Goal: Task Accomplishment & Management: Complete application form

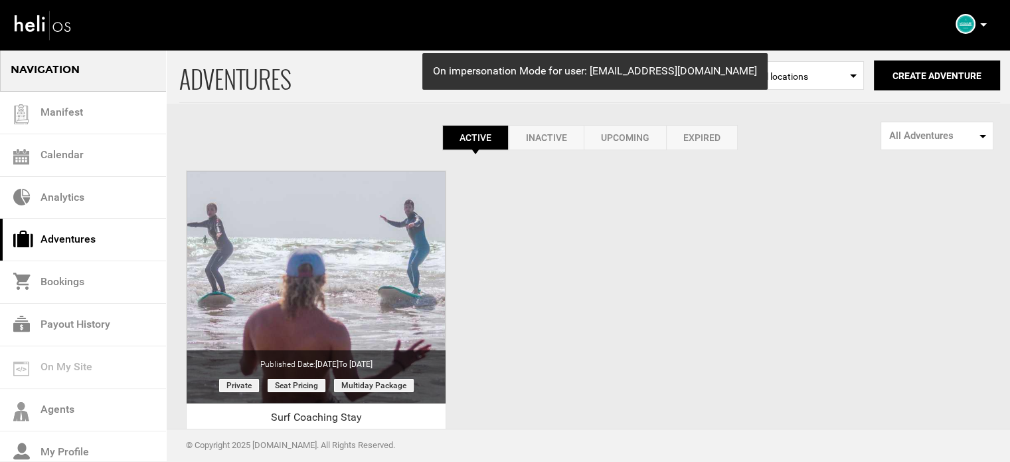
click at [974, 52] on div "ADVENTURES Select Location All locations Create Adventure Public Adventure This…" at bounding box center [589, 75] width 821 height 54
click at [967, 60] on button "Create Adventure" at bounding box center [937, 75] width 126 height 30
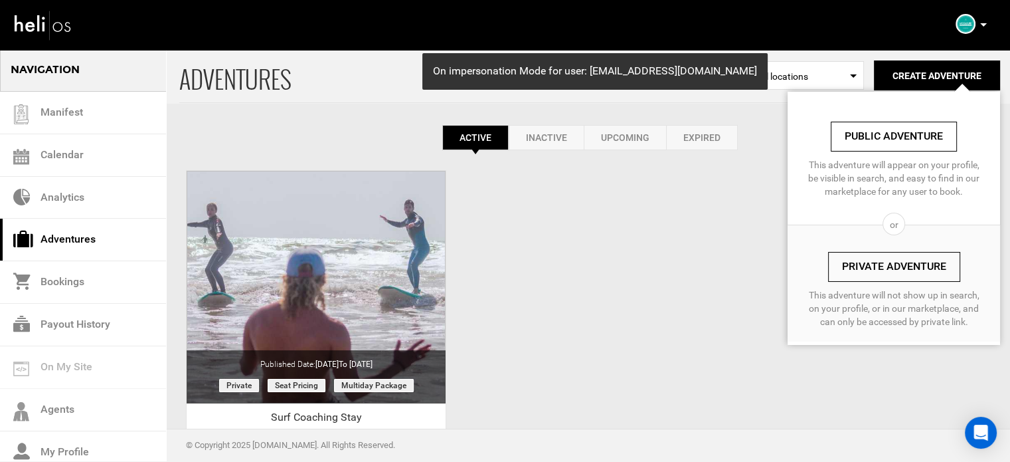
click at [853, 264] on link "Private Adventure" at bounding box center [894, 267] width 132 height 30
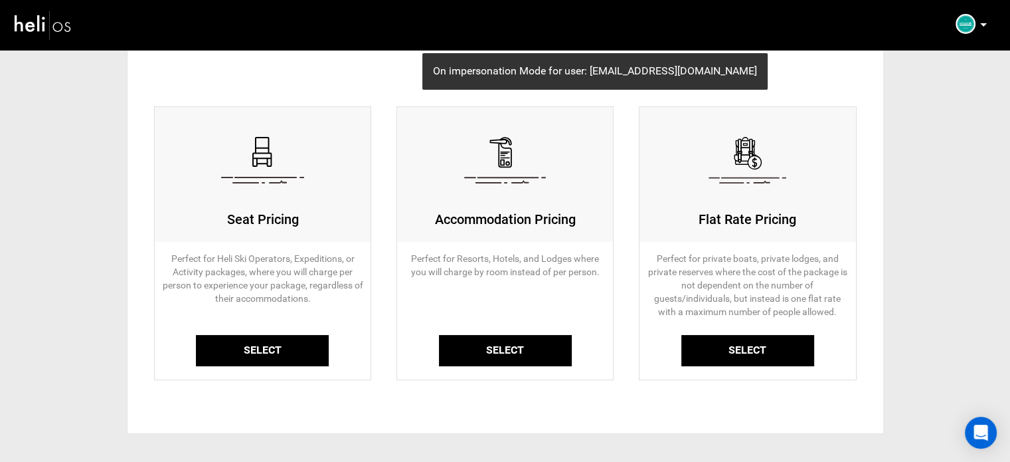
scroll to position [147, 0]
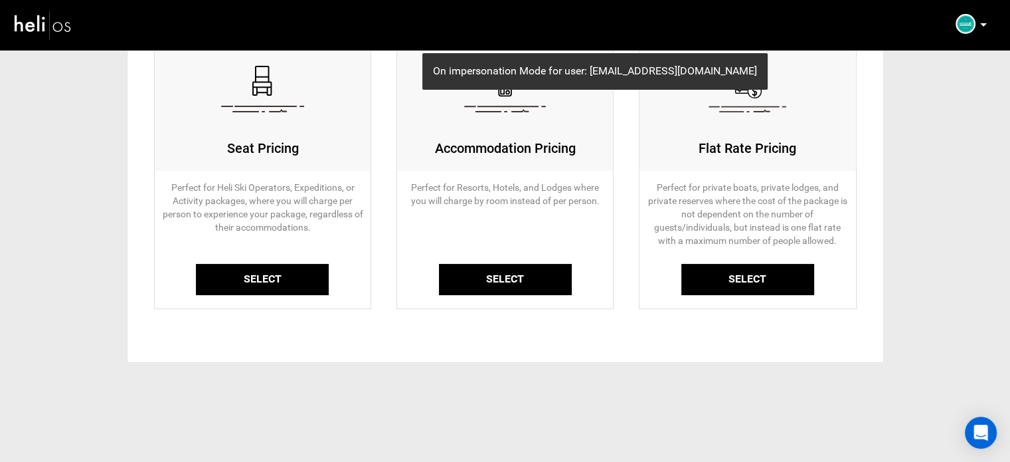
click at [266, 265] on link "Select" at bounding box center [262, 279] width 133 height 31
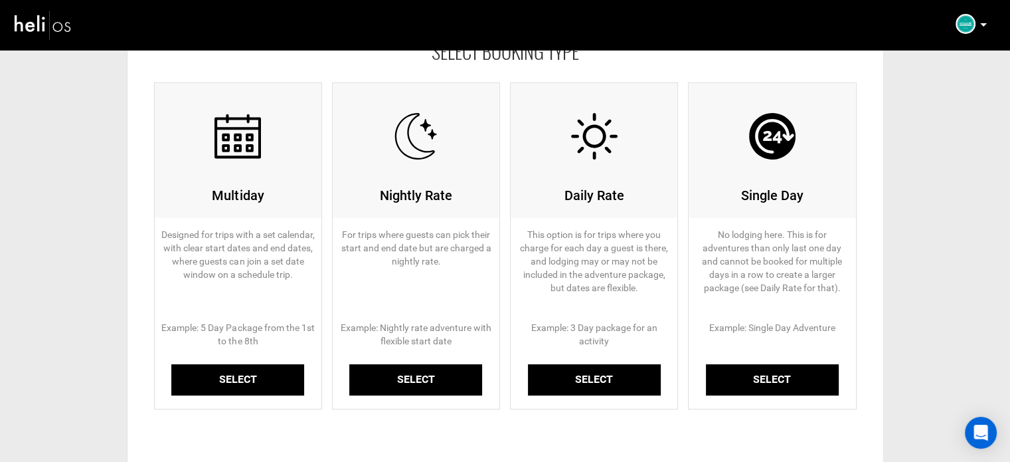
scroll to position [133, 0]
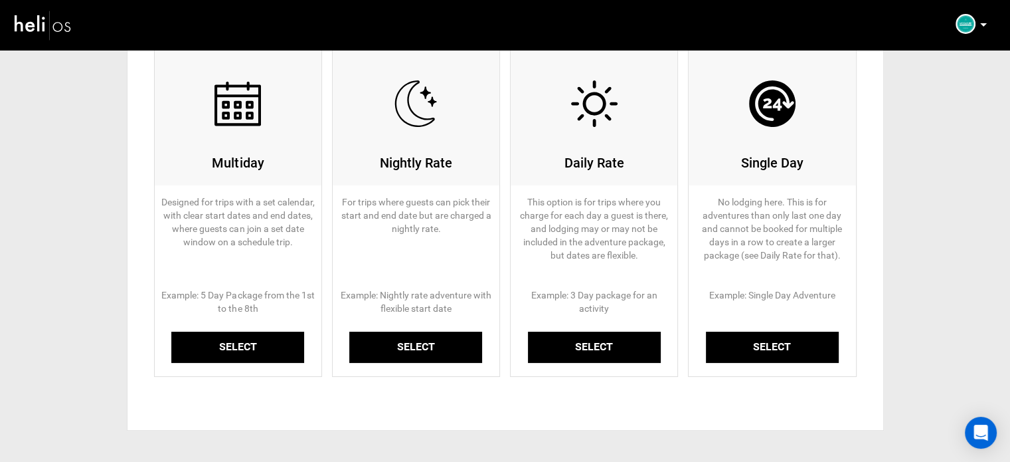
click at [242, 348] on link "Select" at bounding box center [237, 346] width 133 height 31
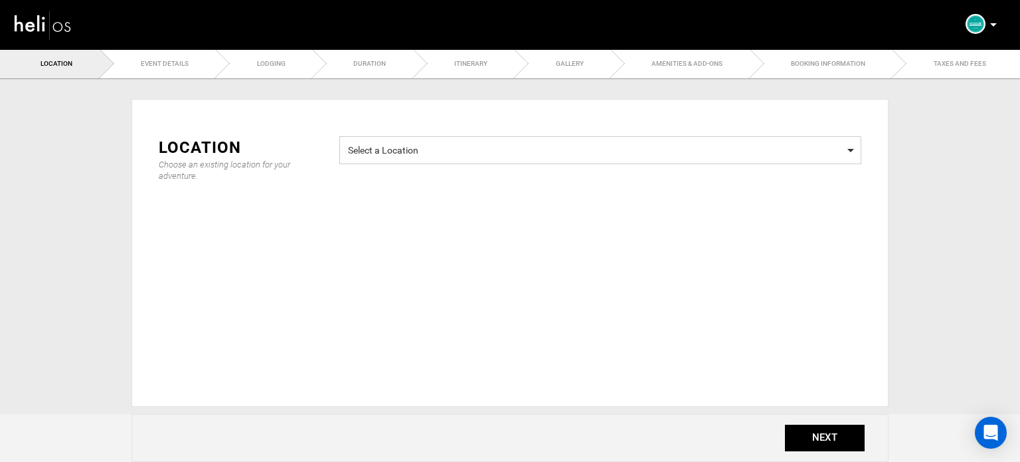
click at [442, 156] on span "Select a Location Select a Location" at bounding box center [600, 150] width 522 height 28
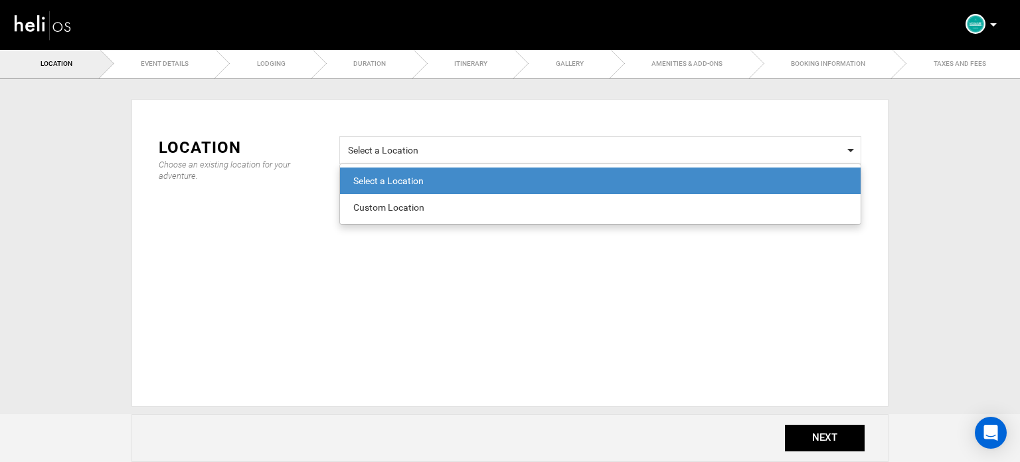
click at [412, 209] on div "Custom Location" at bounding box center [600, 207] width 494 height 13
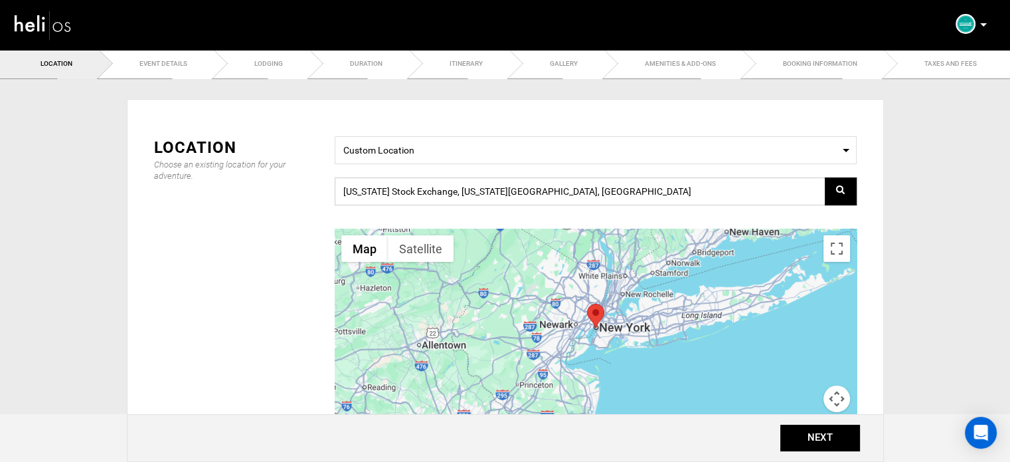
click at [432, 195] on input "New York Stock Exchange, New York, NY 10005, USA" at bounding box center [596, 191] width 522 height 28
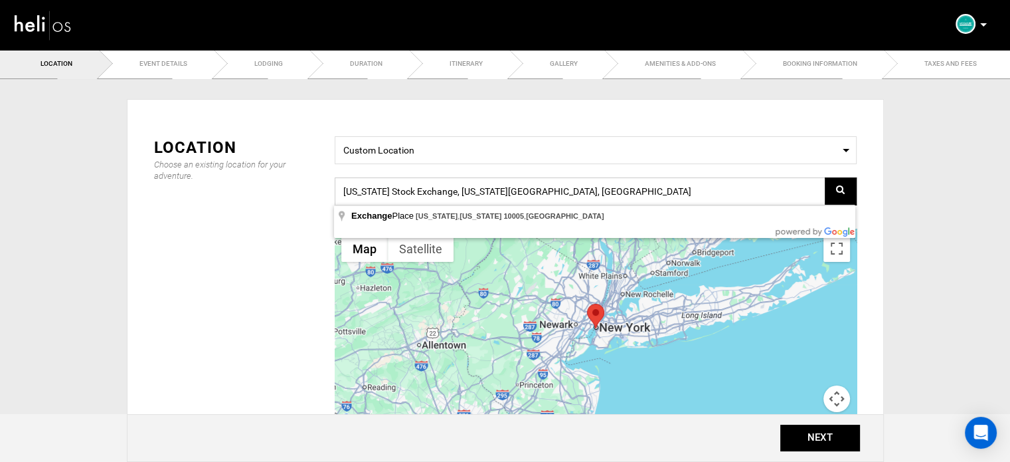
click at [432, 195] on input "New York Stock Exchange, New York, NY 10005, USA" at bounding box center [596, 191] width 522 height 28
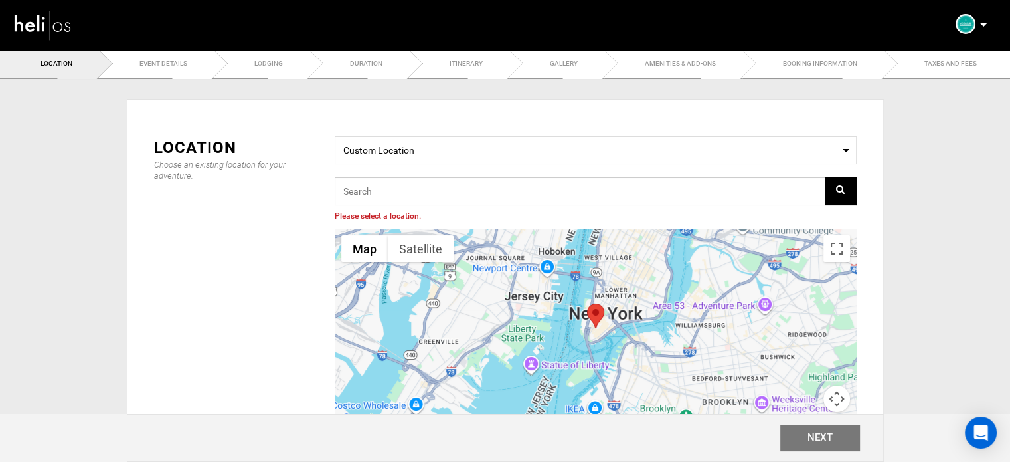
paste input "SURF EXPLORER TRIP"
type input "SURF EXPLORER TRIP"
drag, startPoint x: 439, startPoint y: 188, endPoint x: 270, endPoint y: 188, distance: 168.7
click at [270, 188] on div "Location Choose an existing location for your adventure. Select a Location Cust…" at bounding box center [505, 300] width 723 height 328
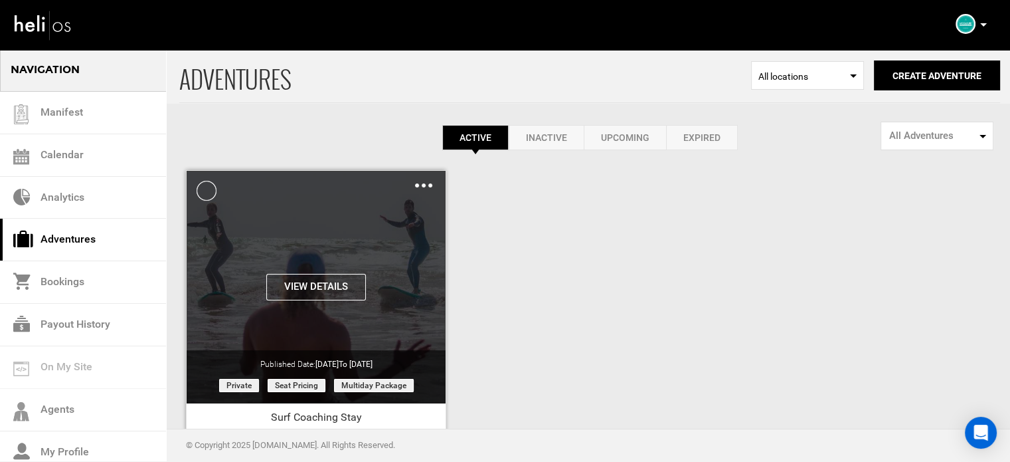
click at [418, 187] on div "Clone De-Activate Share Delete" at bounding box center [423, 184] width 17 height 15
click at [428, 186] on img at bounding box center [423, 185] width 17 height 4
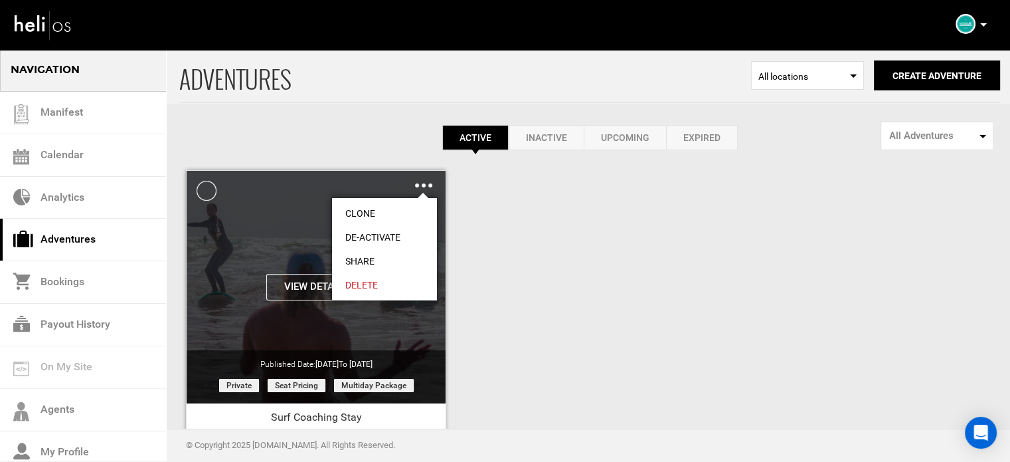
click at [359, 257] on link "Share" at bounding box center [384, 261] width 105 height 24
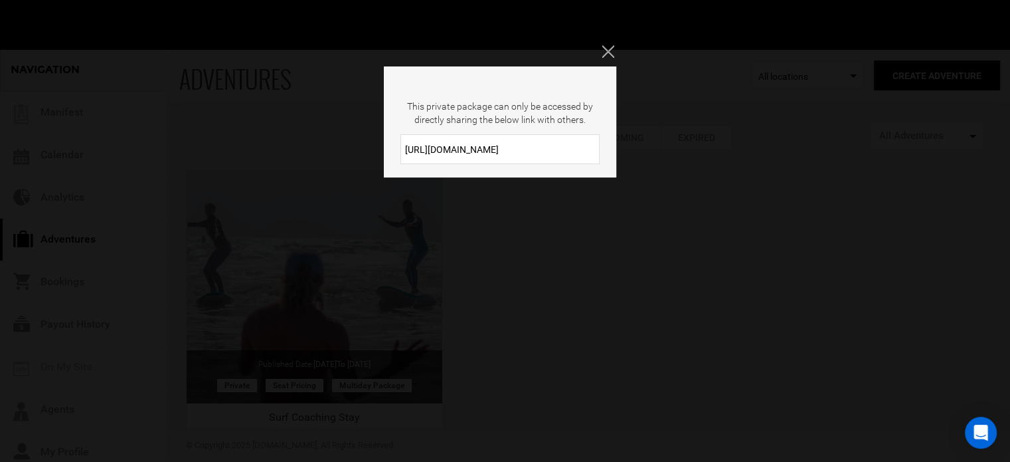
drag, startPoint x: 519, startPoint y: 157, endPoint x: 373, endPoint y: 169, distance: 146.6
click at [373, 169] on div "This private package can only be accessed by directly sharing the below link wi…" at bounding box center [505, 231] width 1010 height 462
click at [607, 52] on icon "Close" at bounding box center [608, 51] width 12 height 12
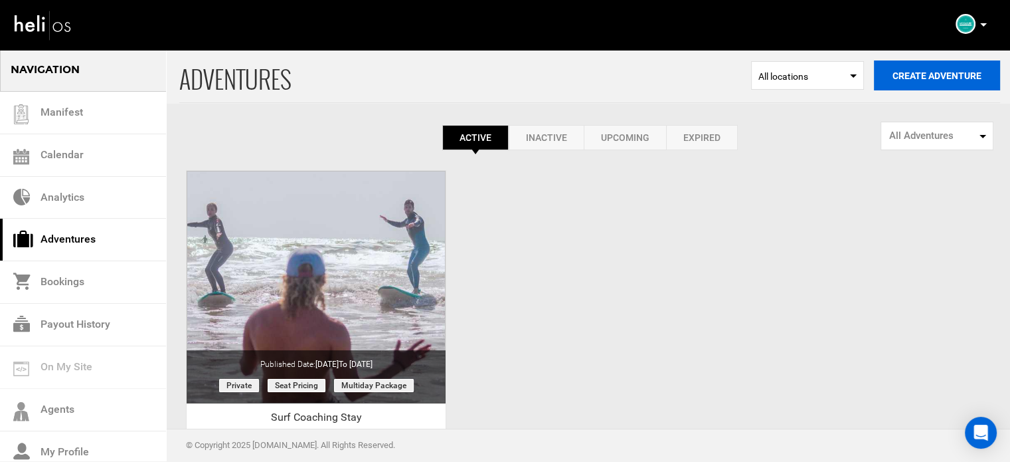
click at [918, 68] on button "Create Adventure" at bounding box center [937, 75] width 126 height 30
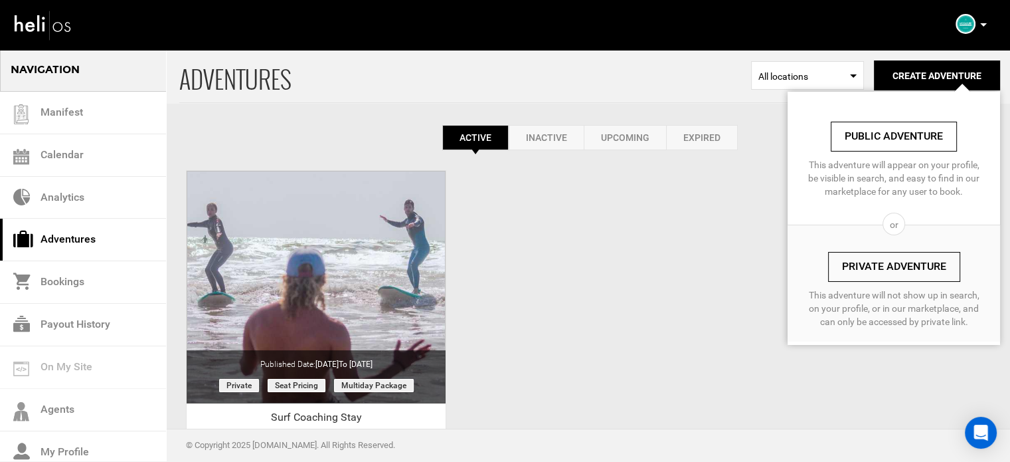
click at [884, 261] on link "Private Adventure" at bounding box center [894, 267] width 132 height 30
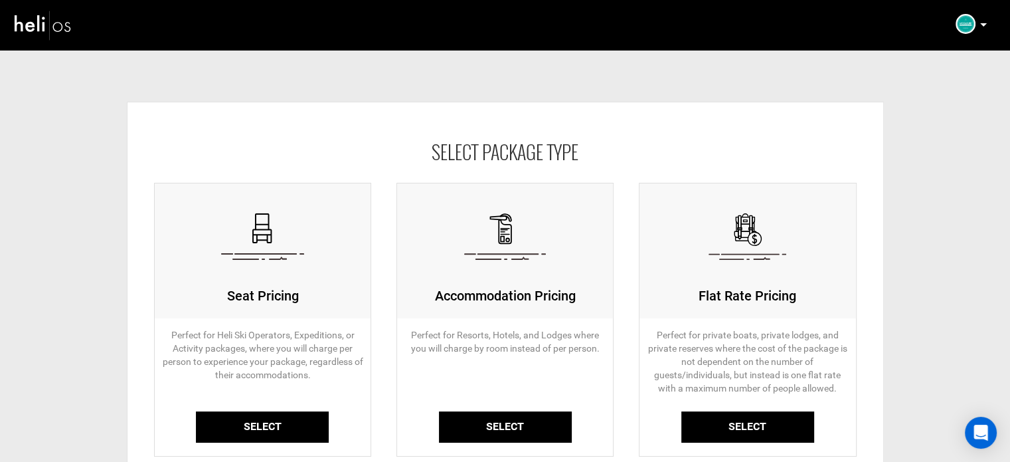
scroll to position [133, 0]
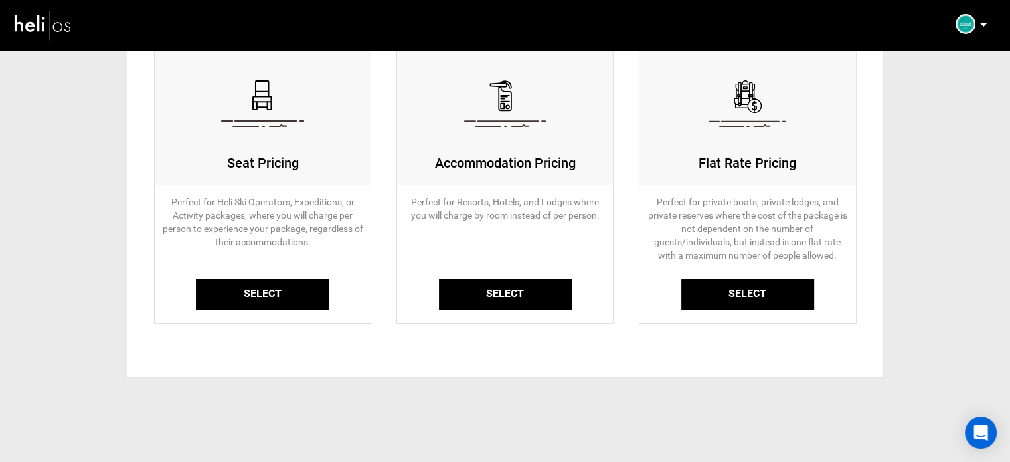
click at [310, 291] on link "Select" at bounding box center [262, 293] width 133 height 31
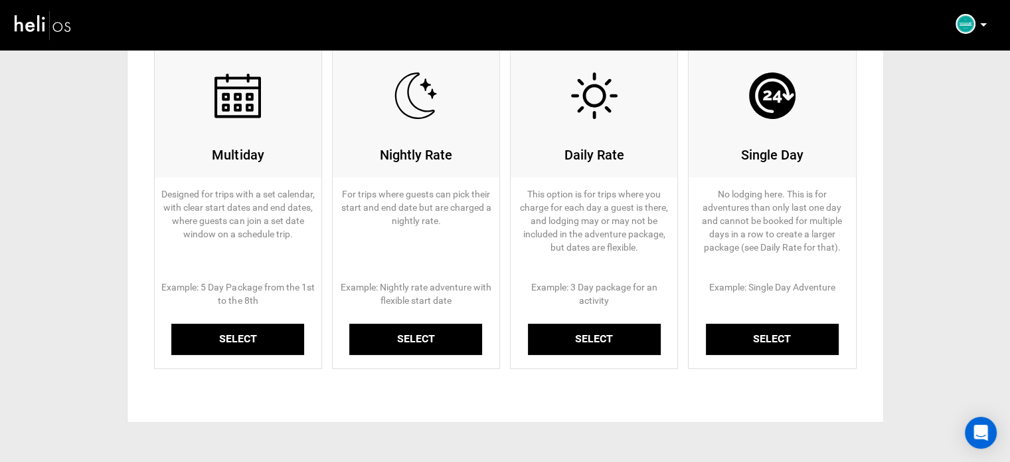
scroll to position [199, 0]
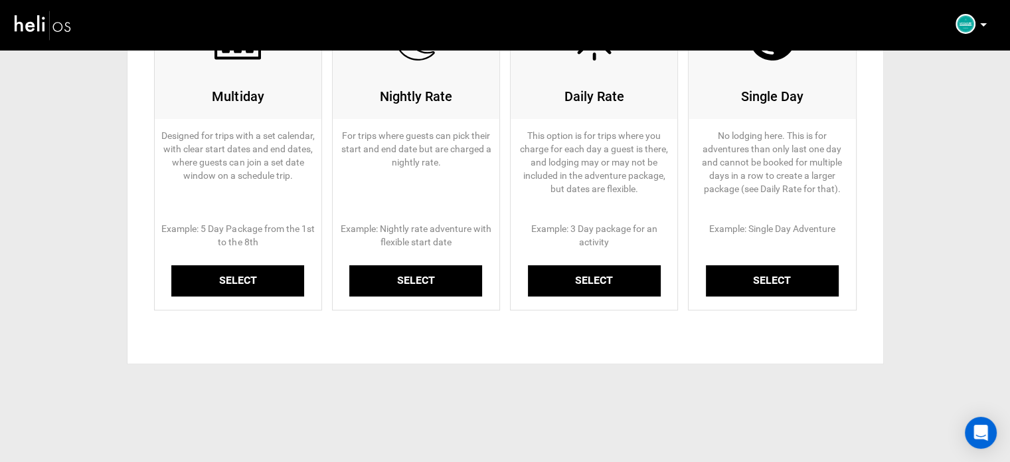
click at [266, 268] on link "Select" at bounding box center [237, 280] width 133 height 31
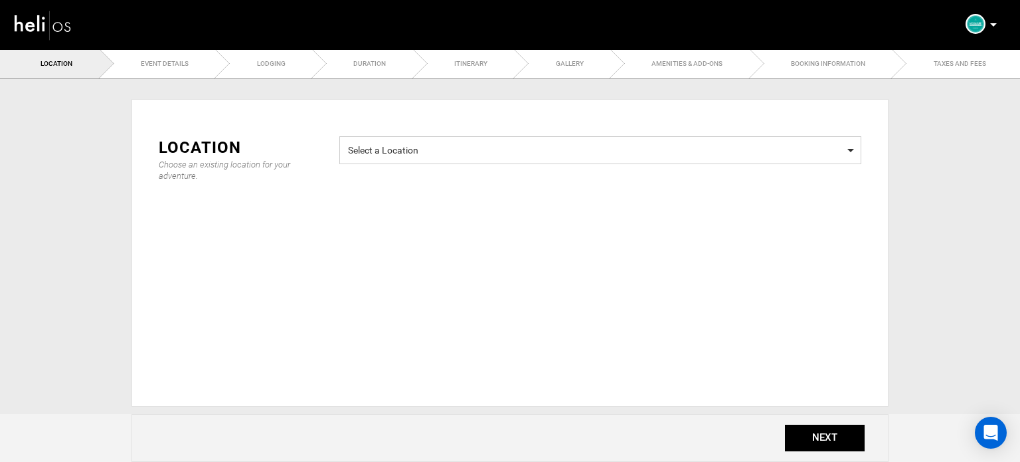
click at [410, 149] on span "Select a Location" at bounding box center [600, 148] width 505 height 17
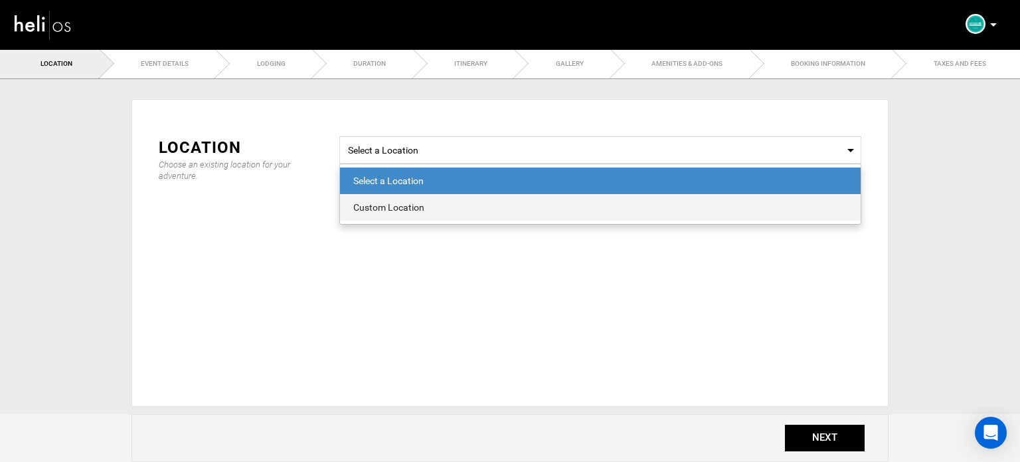
click at [405, 212] on div "Custom Location" at bounding box center [600, 207] width 494 height 13
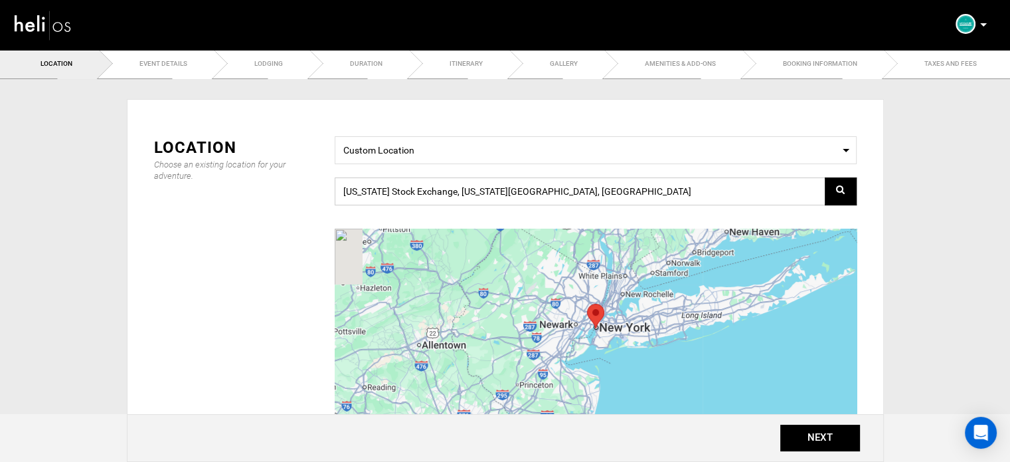
click at [407, 189] on input "New York Stock Exchange, New York, NY 10005, USA" at bounding box center [596, 191] width 522 height 28
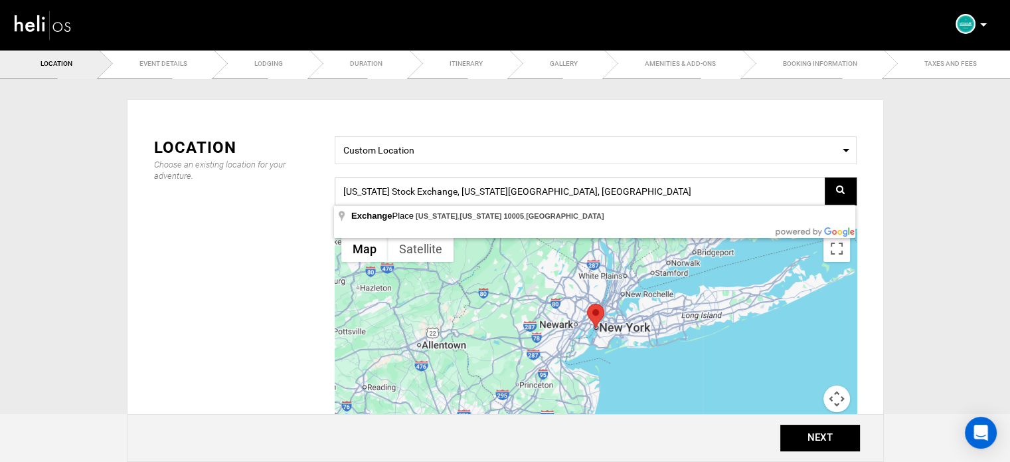
click at [407, 189] on input "New York Stock Exchange, New York, NY 10005, USA" at bounding box center [596, 191] width 522 height 28
paste input "F6HM+QF, Diabat, [GEOGRAPHIC_DATA]"
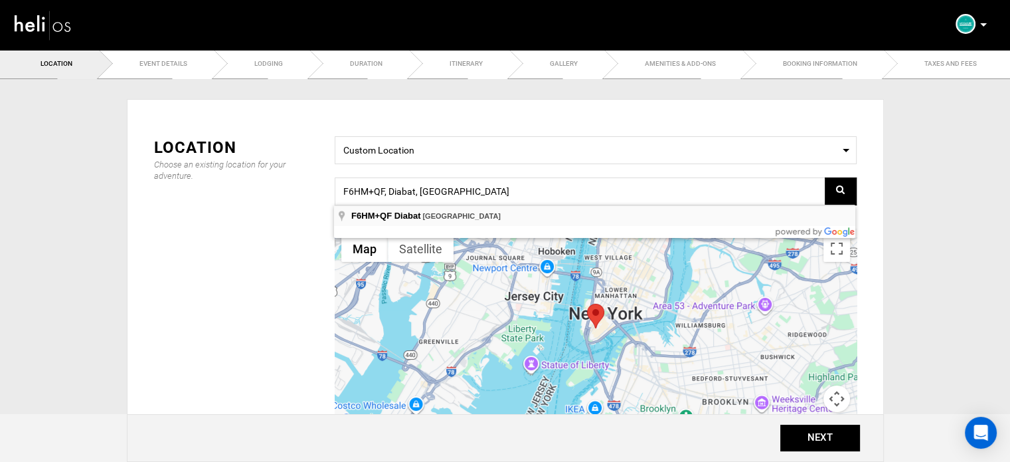
type input "F6HM+QF, Diabat, [GEOGRAPHIC_DATA]"
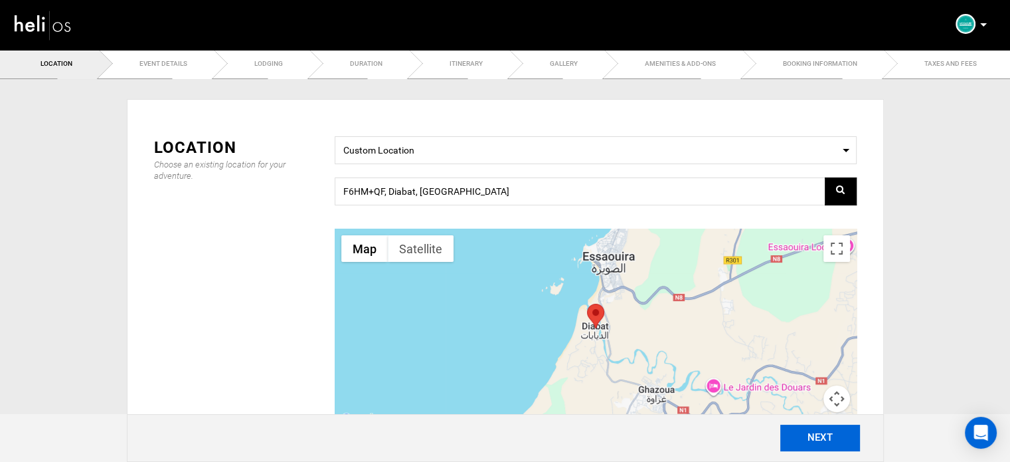
click at [815, 438] on button "NEXT" at bounding box center [820, 437] width 80 height 27
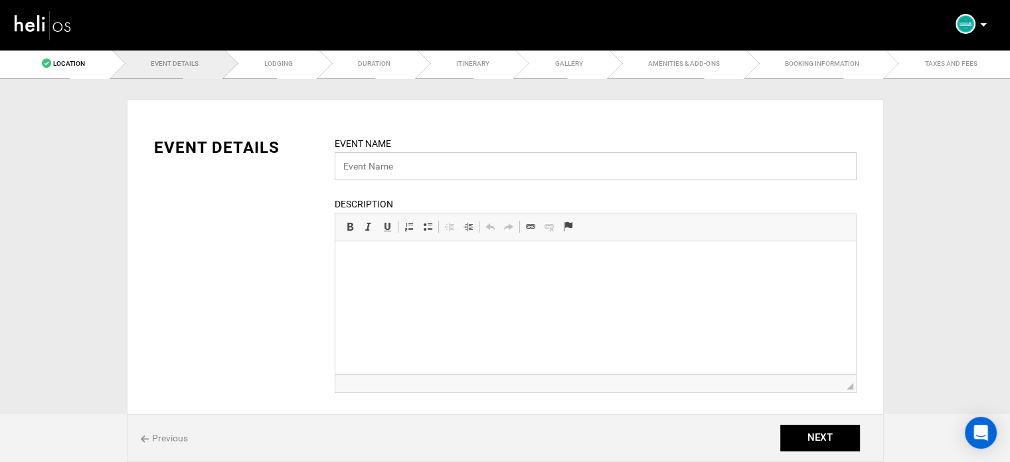
click at [398, 172] on input "text" at bounding box center [596, 166] width 522 height 28
click at [384, 161] on input "text" at bounding box center [596, 166] width 522 height 28
click at [386, 164] on input "text" at bounding box center [596, 166] width 522 height 28
paste input "SURF EXPLORER TRIP"
type input "Surf Explorer Trip"
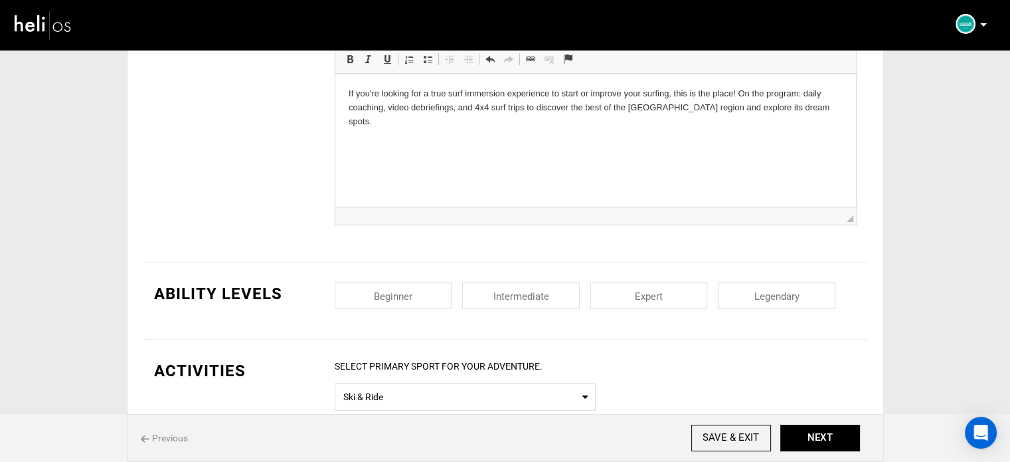
scroll to position [332, 0]
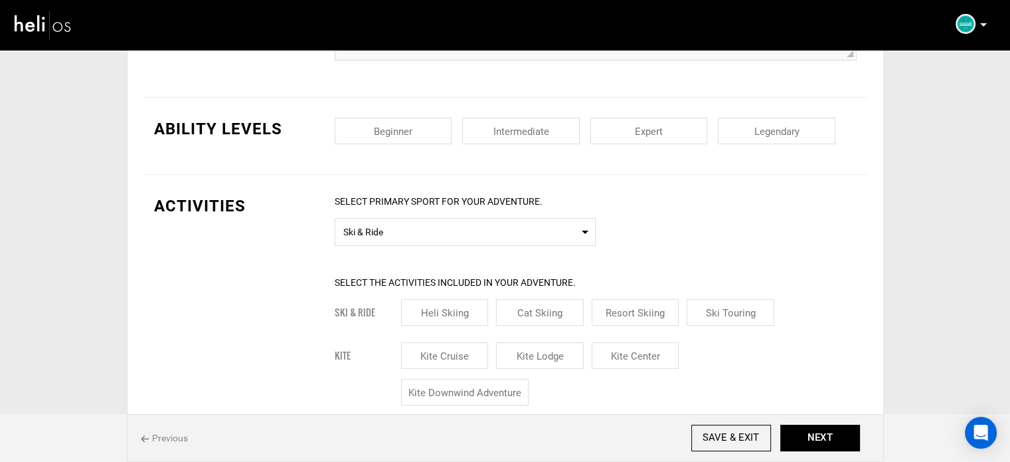
click at [446, 115] on div "Ability Levels Beginner Intermediate Expert Legendary" at bounding box center [505, 136] width 723 height 77
click at [439, 124] on input "checkbox" at bounding box center [394, 131] width 118 height 27
checkbox input "true"
click at [496, 137] on input "checkbox" at bounding box center [521, 131] width 118 height 27
checkbox input "true"
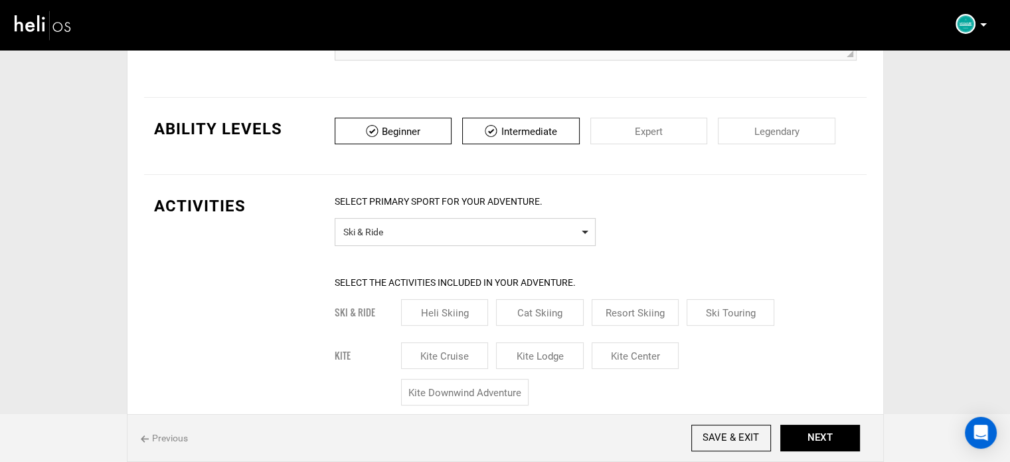
click at [452, 233] on span "Ski & Ride" at bounding box center [465, 230] width 244 height 17
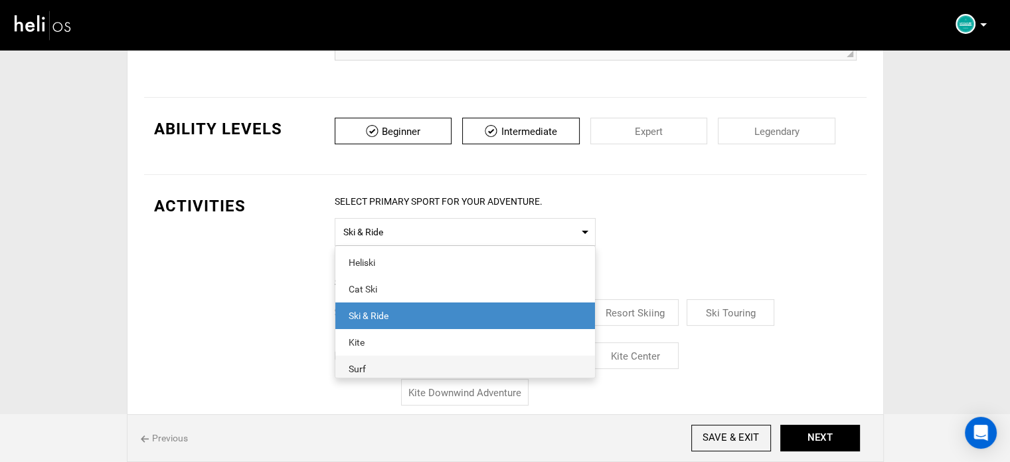
click at [385, 367] on div "Surf" at bounding box center [465, 368] width 233 height 13
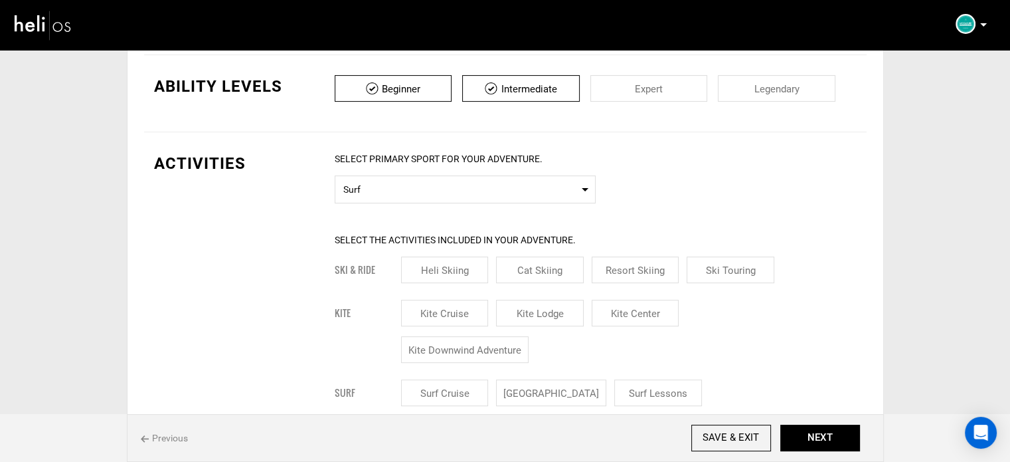
scroll to position [465, 0]
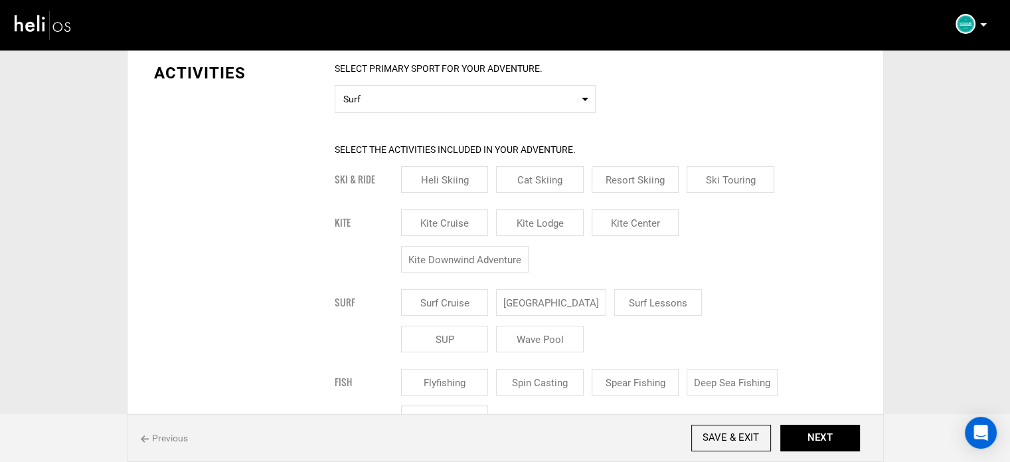
click at [533, 300] on input "Surf Lodge" at bounding box center [551, 302] width 110 height 27
checkbox input "true"
click at [651, 310] on input "Surf Lessons" at bounding box center [674, 302] width 88 height 27
checkbox input "true"
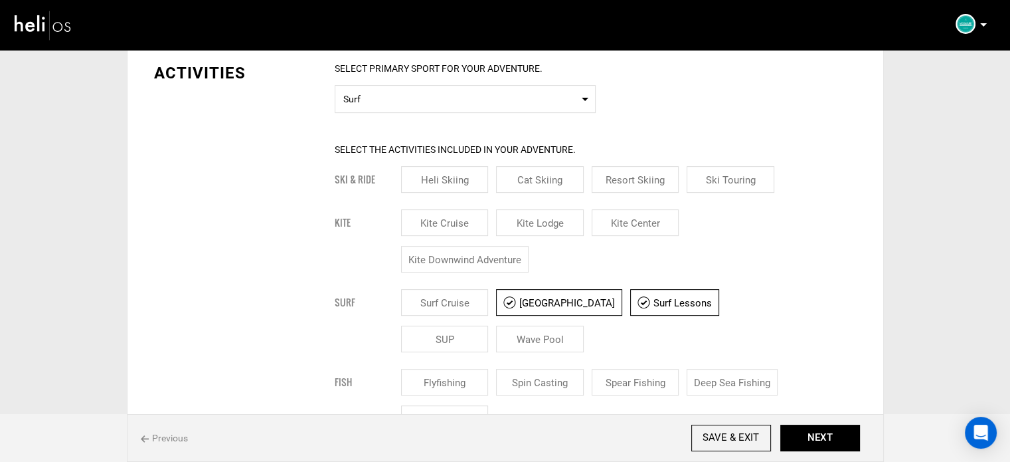
click at [561, 308] on input "Surf Lodge" at bounding box center [559, 302] width 126 height 27
checkbox input "false"
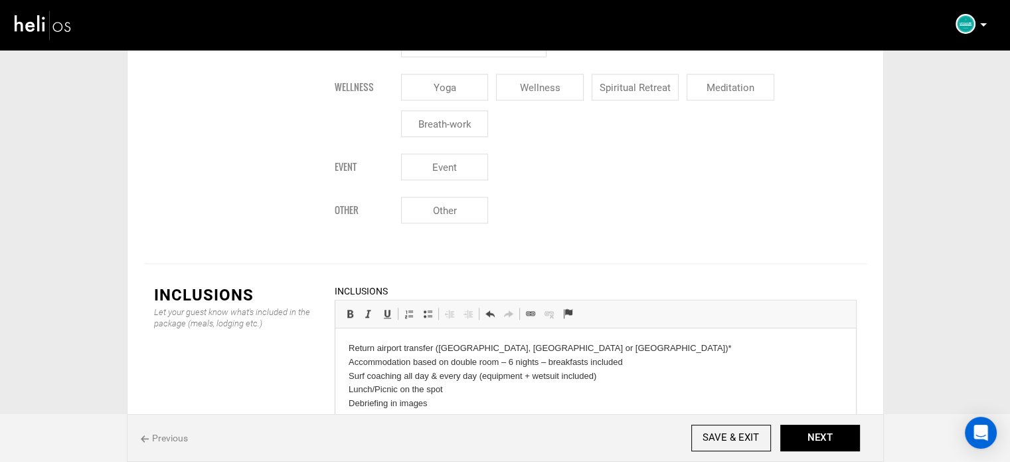
scroll to position [1461, 0]
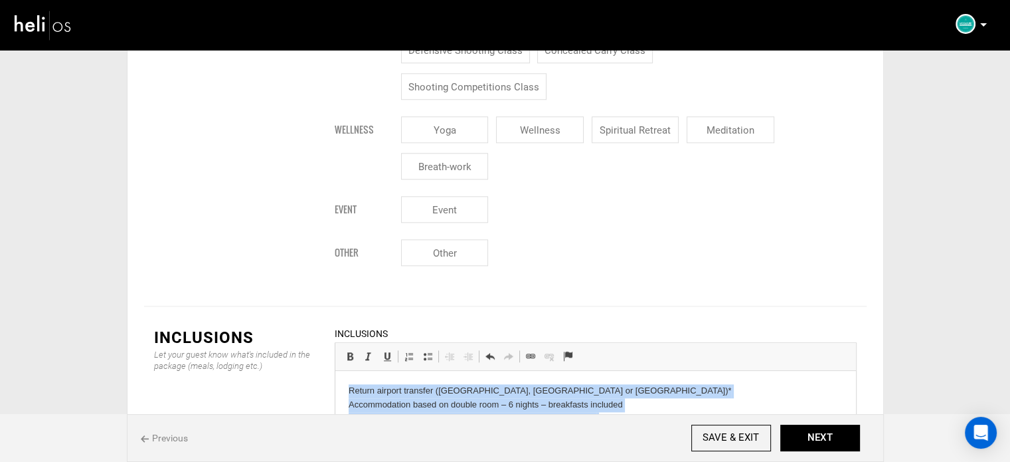
drag, startPoint x: 341, startPoint y: 384, endPoint x: 675, endPoint y: 472, distance: 346.2
click at [675, 461] on html "Return airport transfer (Marrakech, Agadir or Essaouira)* Accommodation based o…" at bounding box center [595, 433] width 521 height 124
click at [432, 347] on link "Insert/Remove Bulleted List" at bounding box center [427, 355] width 19 height 17
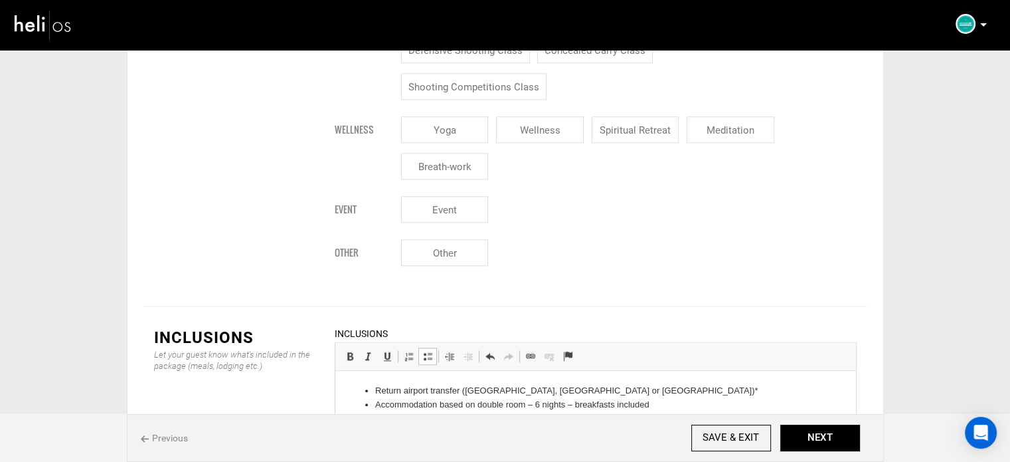
click at [632, 426] on li "Lunch/Picnic on the spot" at bounding box center [595, 432] width 441 height 14
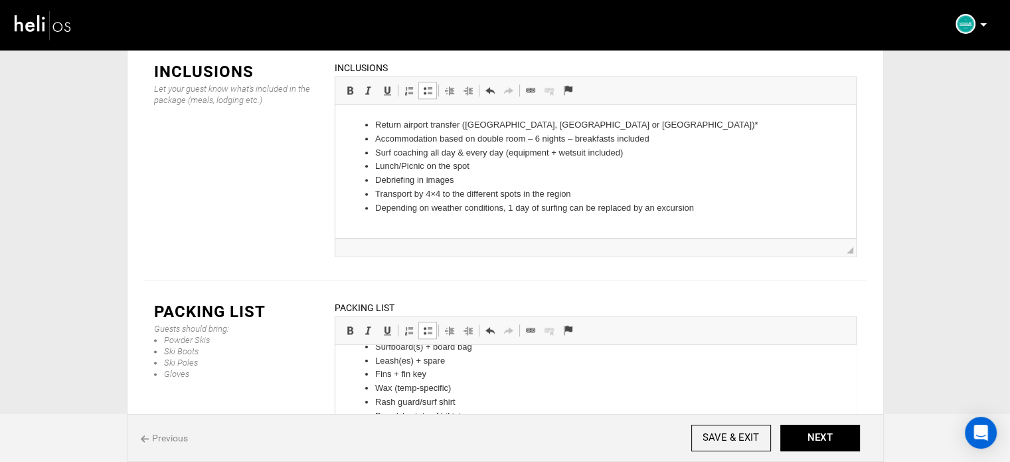
scroll to position [0, 0]
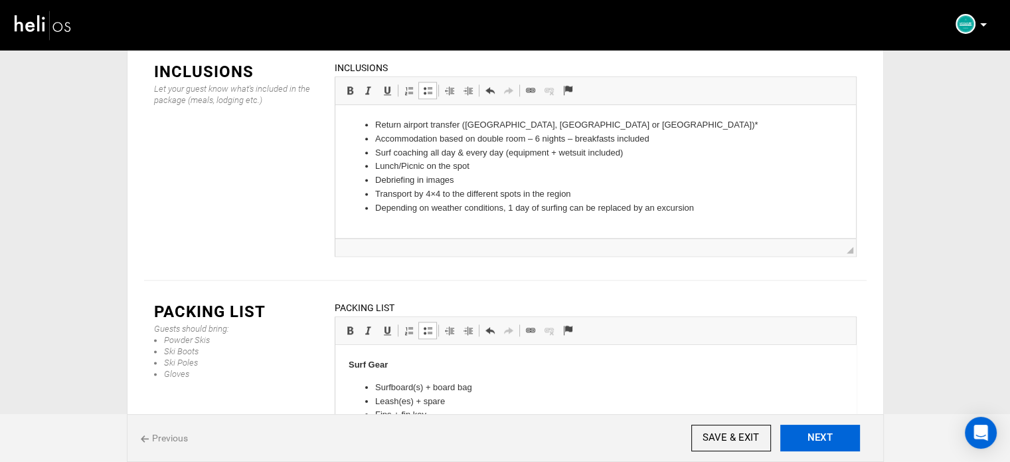
click at [816, 430] on button "NEXT" at bounding box center [820, 437] width 80 height 27
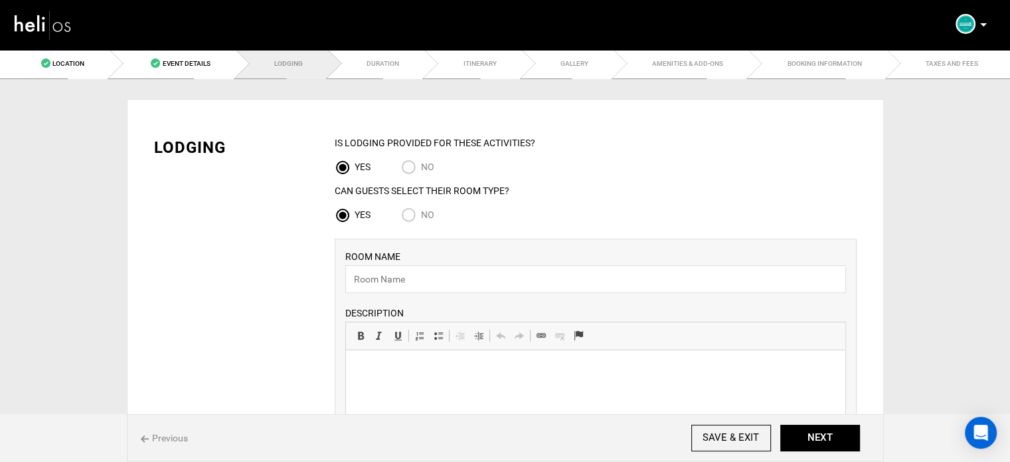
click at [432, 211] on span "No" at bounding box center [427, 214] width 13 height 11
click at [421, 211] on input "No" at bounding box center [411, 216] width 20 height 18
radio input "true"
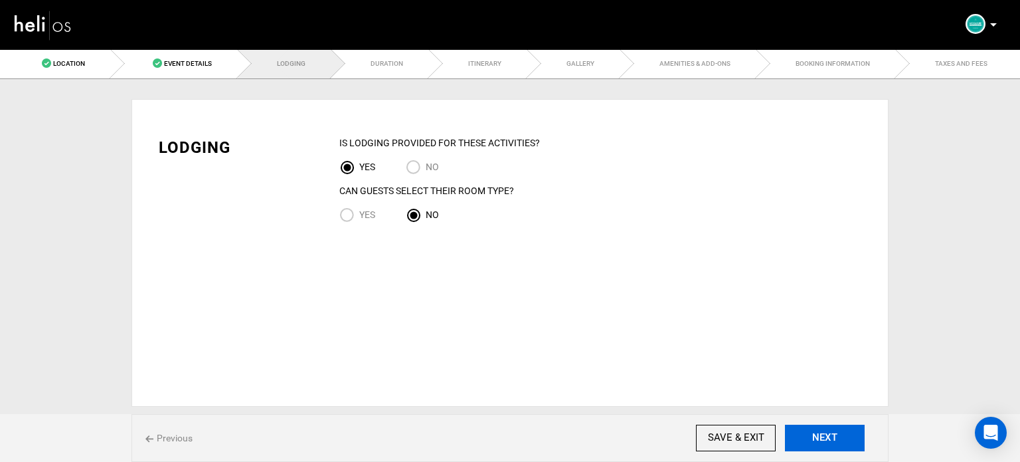
drag, startPoint x: 865, startPoint y: 436, endPoint x: 853, endPoint y: 434, distance: 12.0
click at [865, 436] on div "Previous SAVE & EXIT NEXT" at bounding box center [509, 438] width 757 height 48
click at [829, 432] on button "NEXT" at bounding box center [825, 437] width 80 height 27
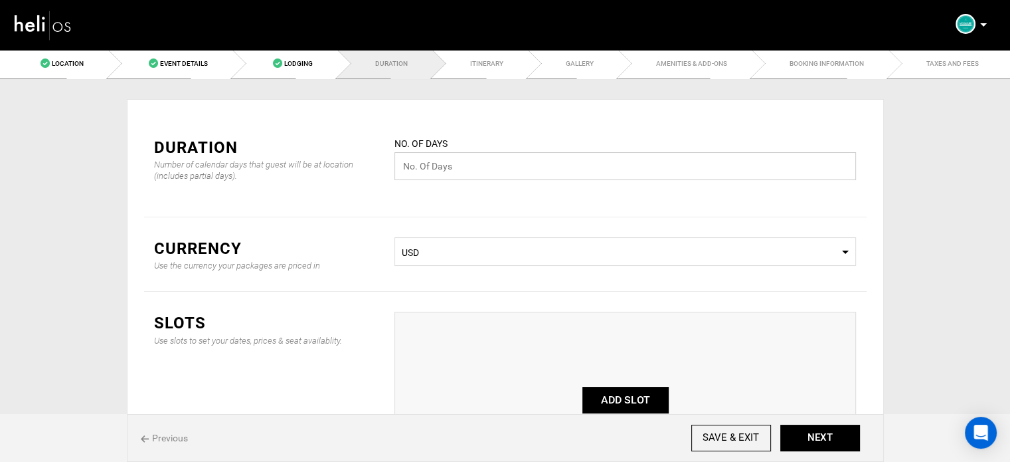
click at [457, 167] on input "text" at bounding box center [625, 166] width 462 height 28
type input "7"
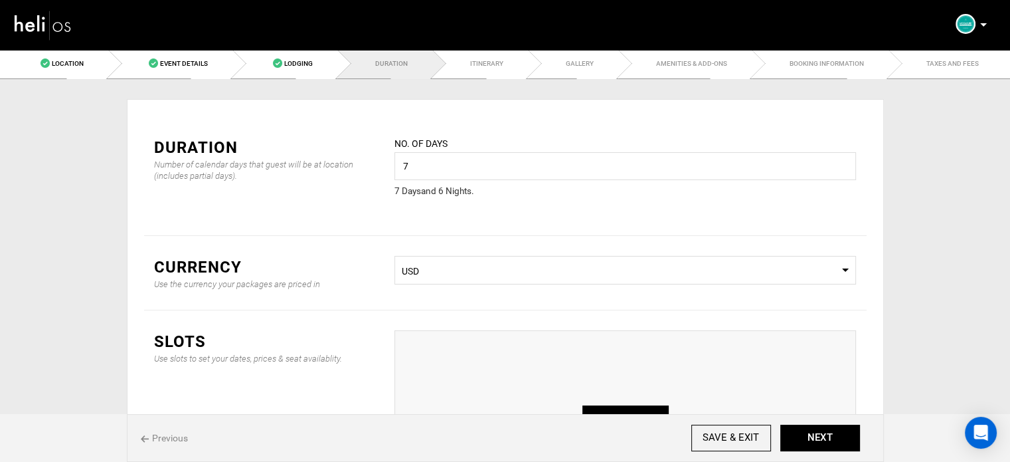
click at [607, 263] on span "Select Currency USD" at bounding box center [625, 270] width 462 height 29
click at [460, 361] on div "EUR" at bounding box center [625, 367] width 440 height 13
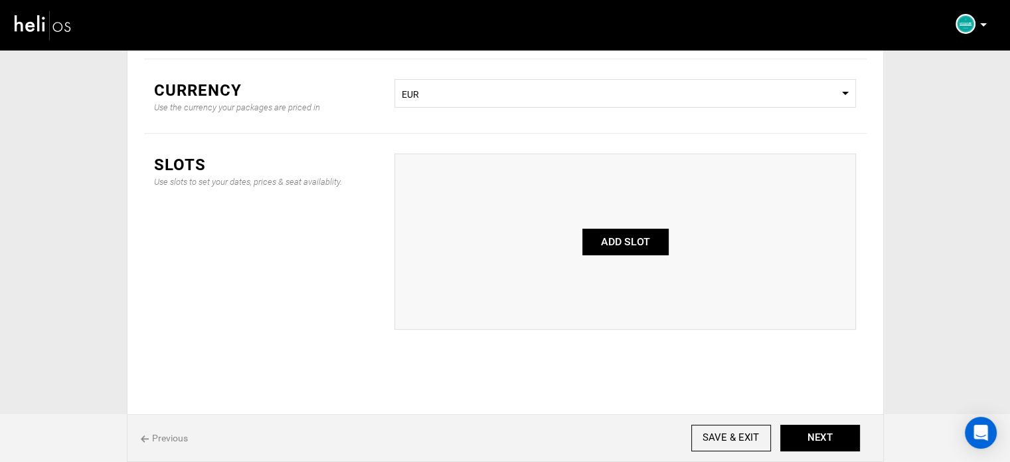
scroll to position [177, 0]
click at [638, 249] on button "ADD SLOT" at bounding box center [625, 241] width 86 height 27
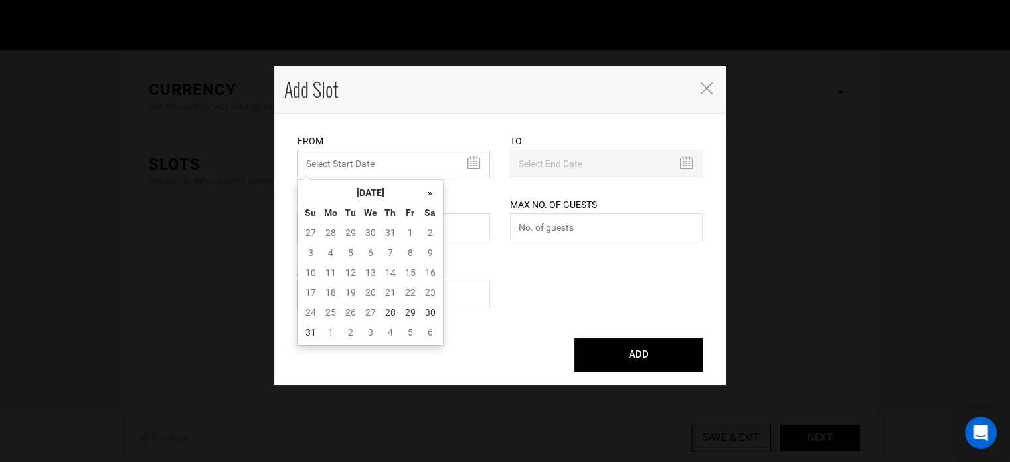
click at [381, 169] on input "MINIMUM NUMBER OF NIGHTS" at bounding box center [394, 163] width 193 height 28
click at [383, 199] on th "August 2025" at bounding box center [371, 193] width 100 height 20
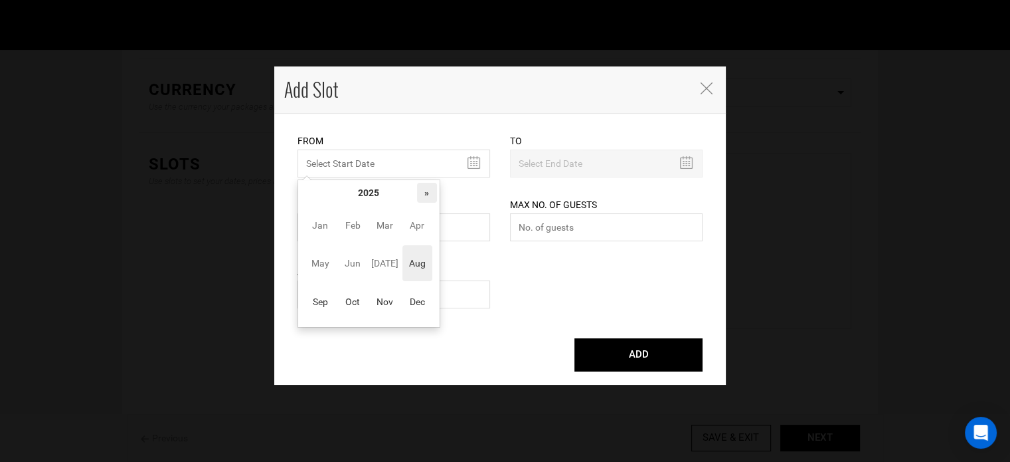
click at [418, 193] on th "»" at bounding box center [427, 193] width 20 height 20
click at [417, 276] on span "Aug" at bounding box center [417, 263] width 30 height 36
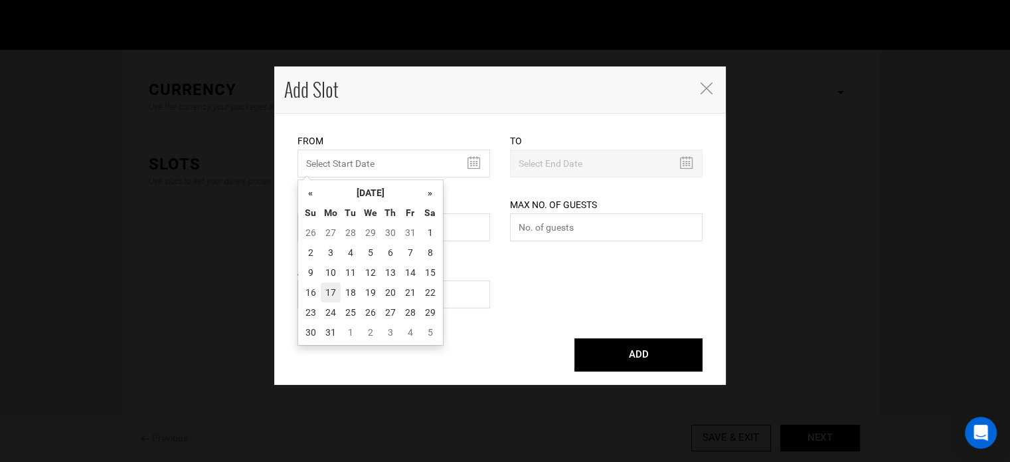
click at [332, 289] on td "17" at bounding box center [331, 292] width 20 height 20
type input "08/17/2026"
type input "08/23/2026"
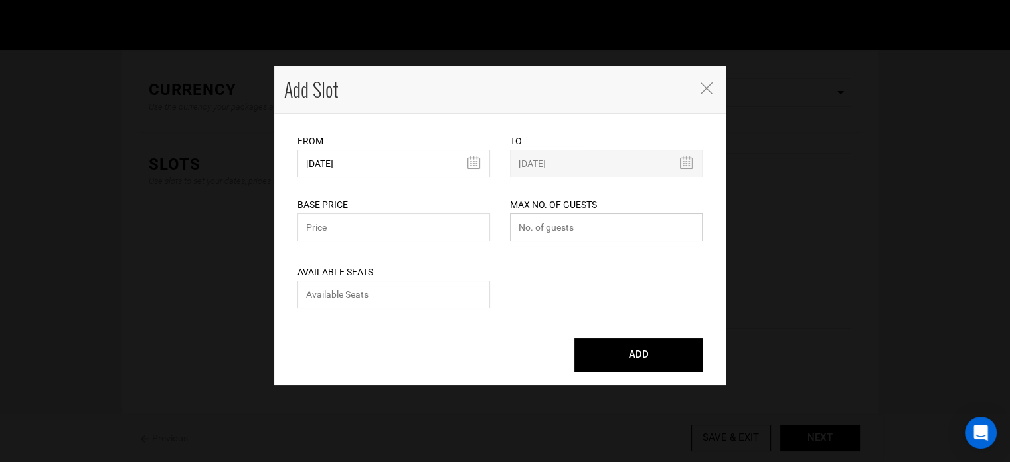
click at [552, 233] on input "number" at bounding box center [606, 227] width 193 height 28
type input "0"
click at [414, 290] on input "number" at bounding box center [394, 294] width 193 height 28
type input "0"
click at [373, 221] on input "text" at bounding box center [394, 227] width 193 height 28
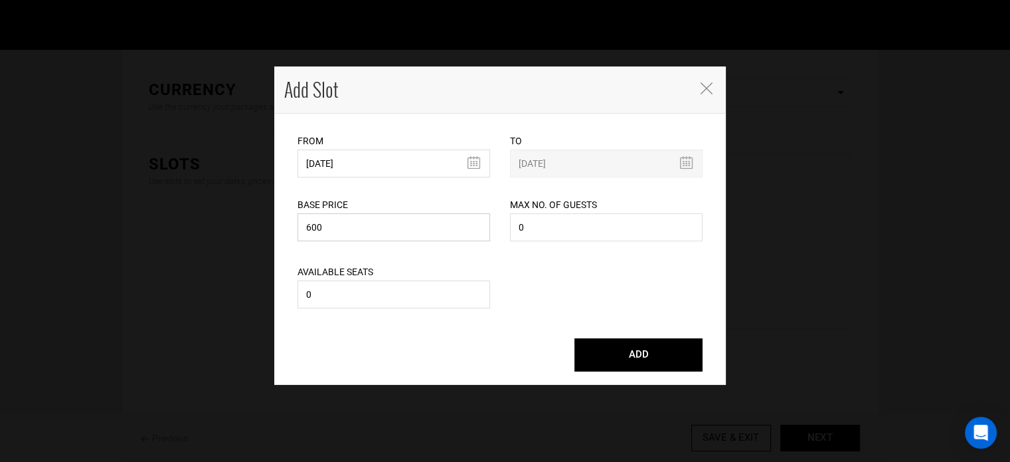
type input "600"
click at [645, 359] on button "ADD" at bounding box center [638, 354] width 128 height 33
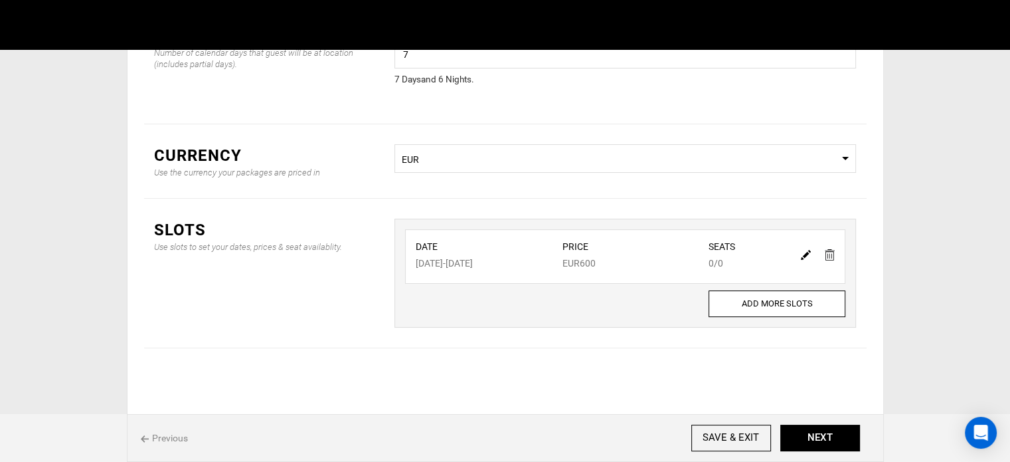
scroll to position [110, 0]
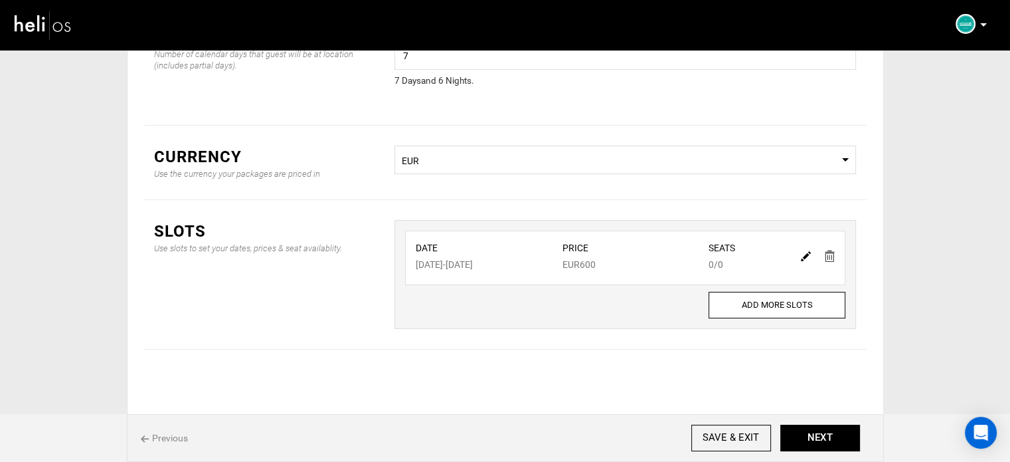
click at [861, 446] on div "Previous SAVE & EXIT NEXT" at bounding box center [505, 438] width 757 height 48
click at [841, 440] on button "NEXT" at bounding box center [820, 437] width 80 height 27
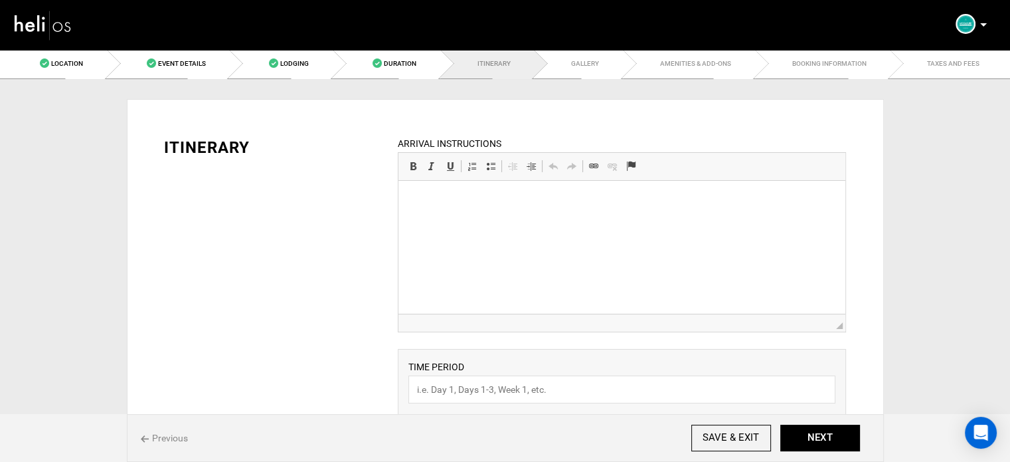
click at [480, 221] on html at bounding box center [621, 201] width 447 height 41
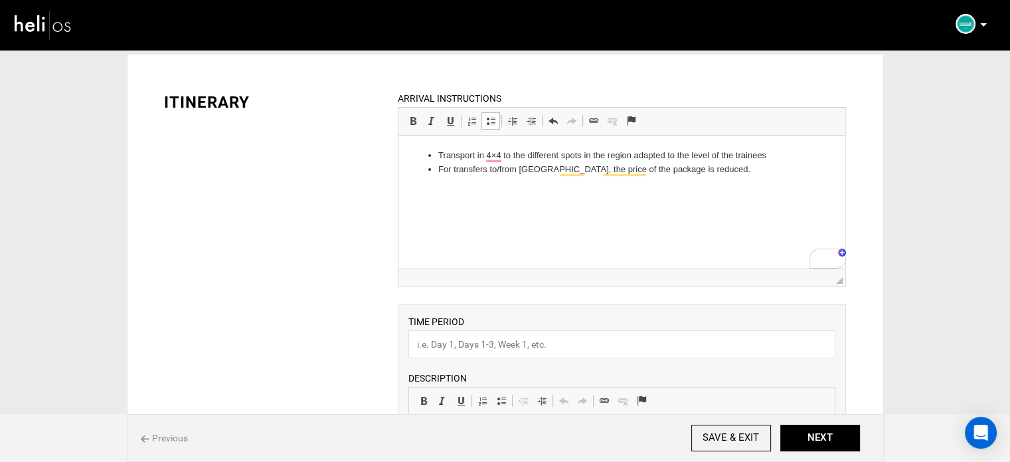
scroll to position [66, 0]
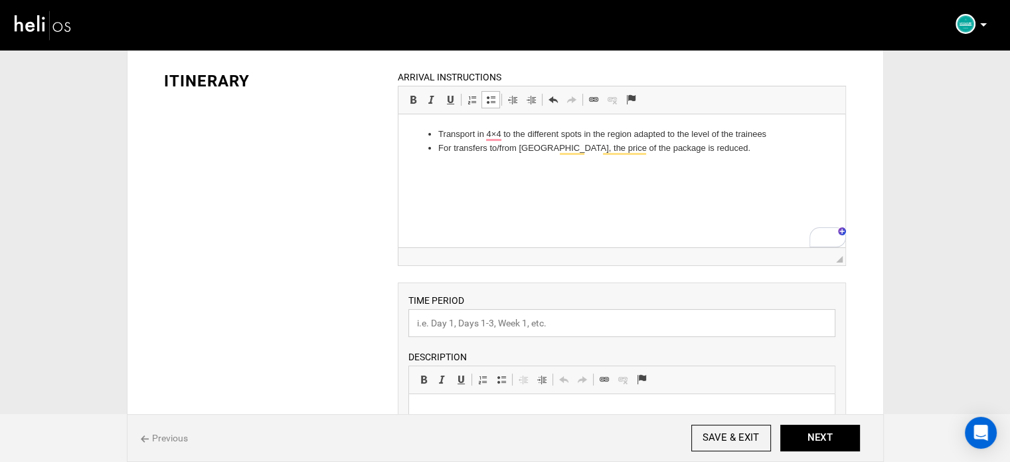
click at [470, 322] on input "text" at bounding box center [621, 323] width 427 height 28
type input "Other Activities"
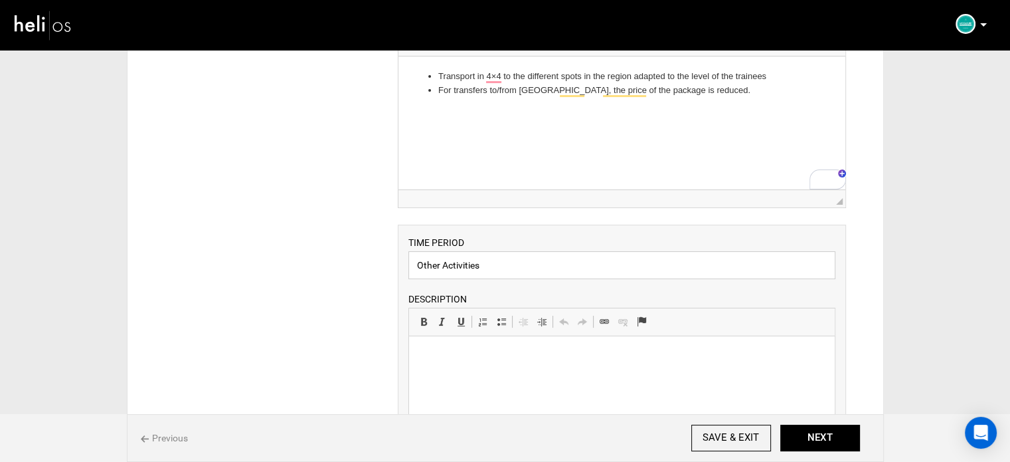
scroll to position [199, 0]
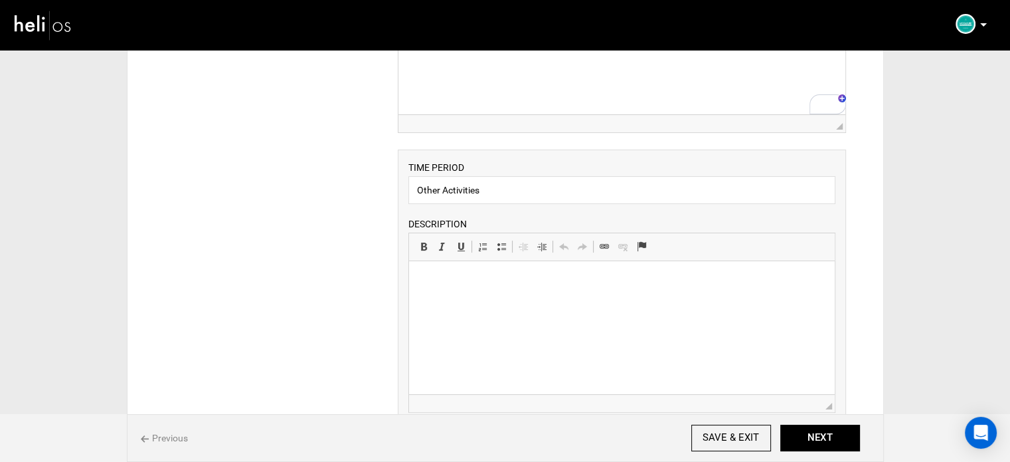
click at [497, 302] on html at bounding box center [622, 281] width 426 height 41
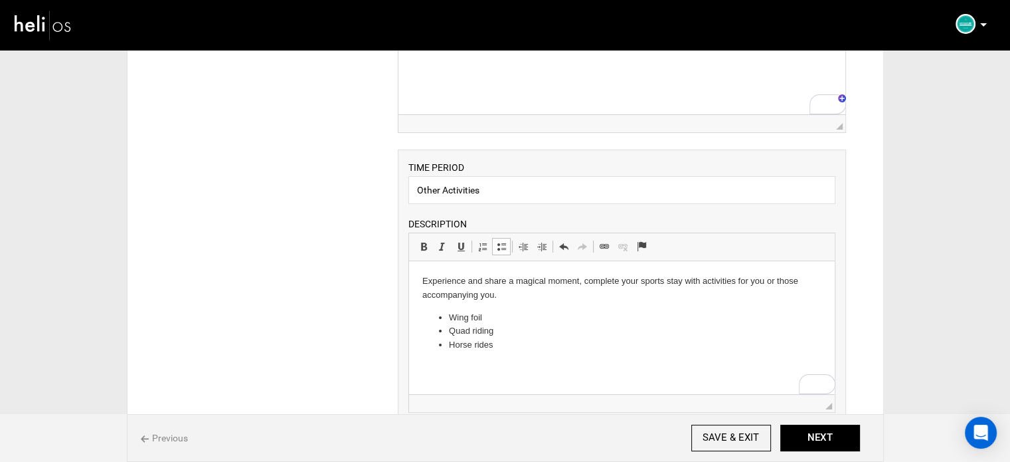
scroll to position [465, 0]
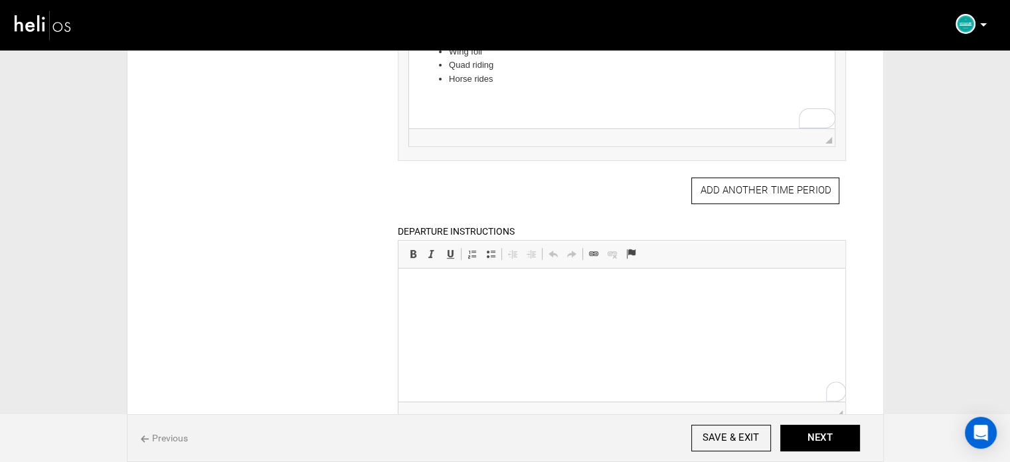
click at [445, 309] on html at bounding box center [621, 288] width 447 height 41
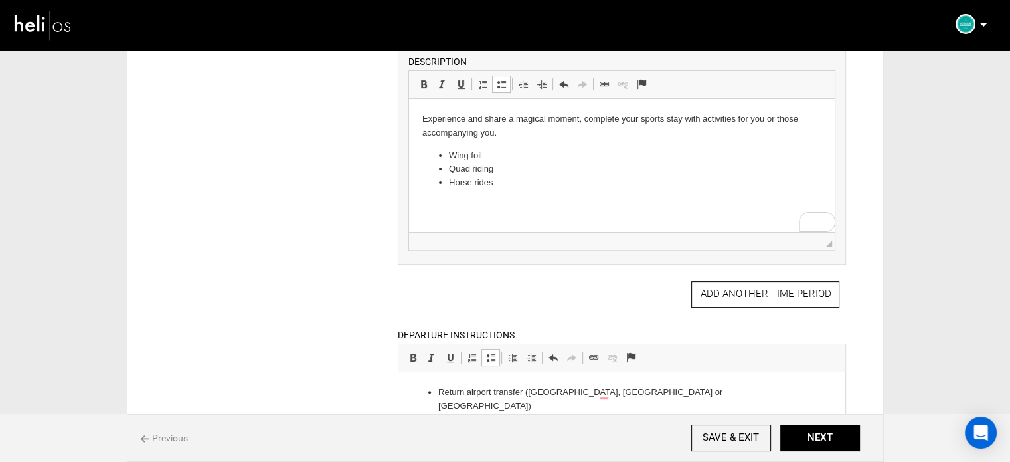
scroll to position [418, 0]
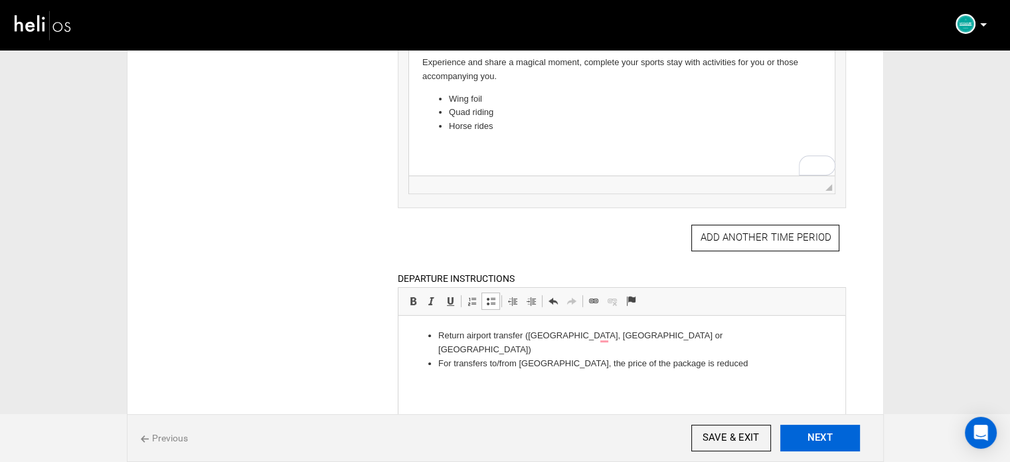
click at [830, 450] on button "NEXT" at bounding box center [820, 437] width 80 height 27
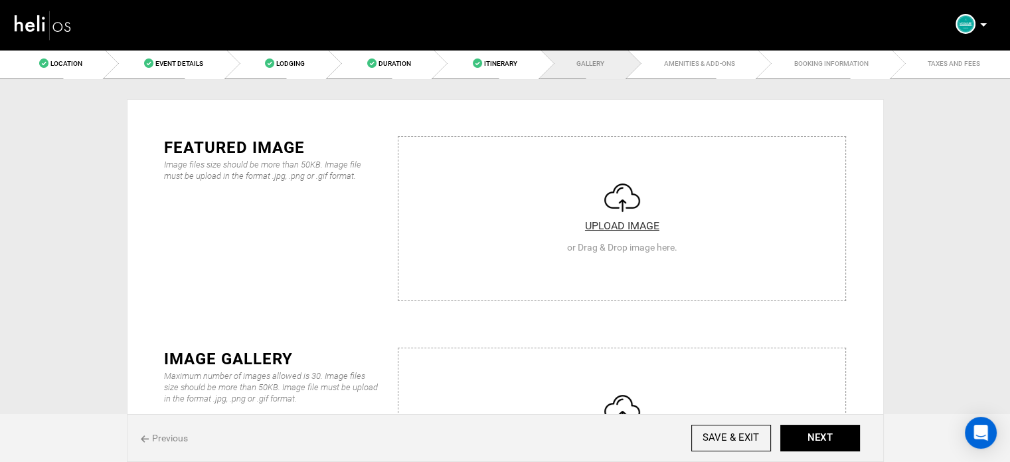
click at [592, 237] on input "file" at bounding box center [621, 216] width 447 height 159
type input "C:\fakepath\surf-yoga-essaouira-morocco-2-e1681313653576.jpeg"
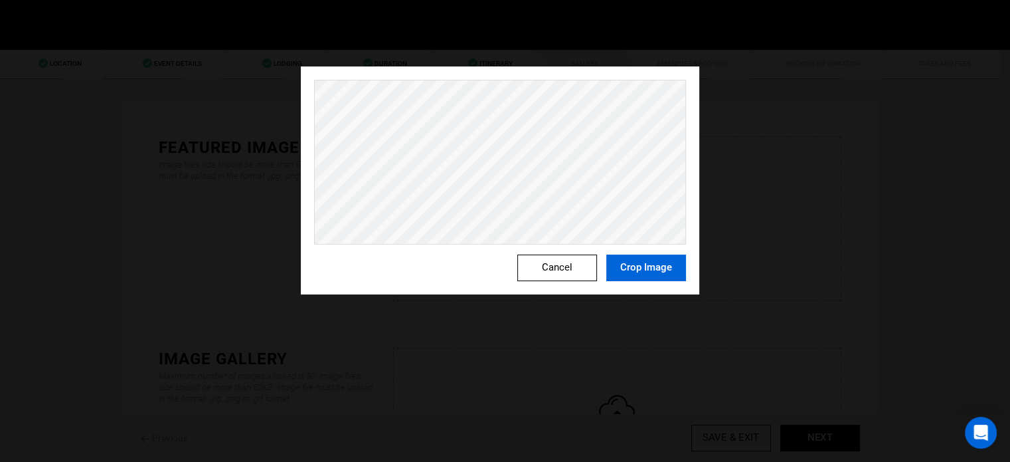
click at [648, 270] on button "Crop Image" at bounding box center [646, 267] width 80 height 27
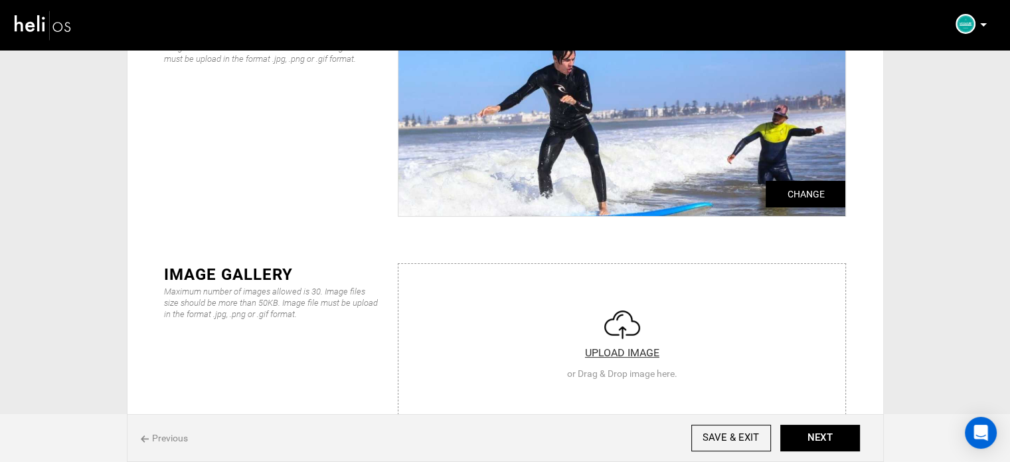
scroll to position [133, 0]
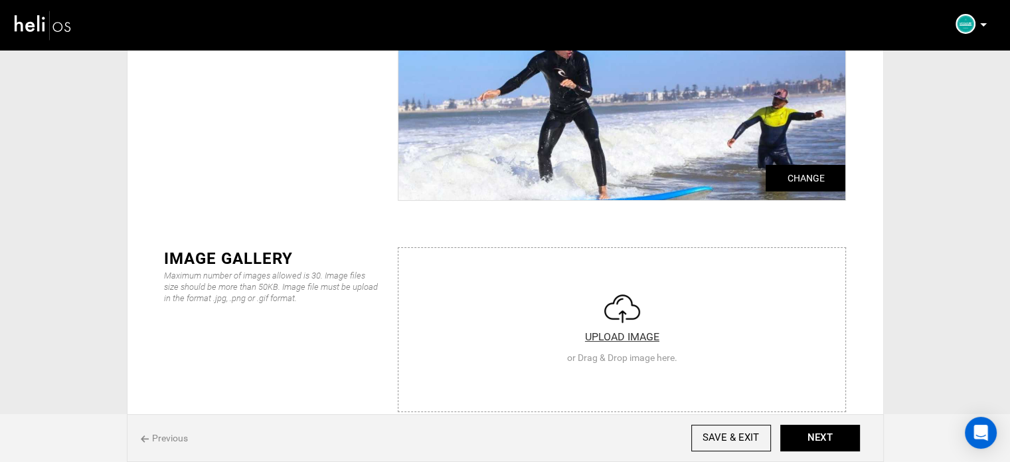
click at [537, 323] on input "file" at bounding box center [621, 327] width 447 height 159
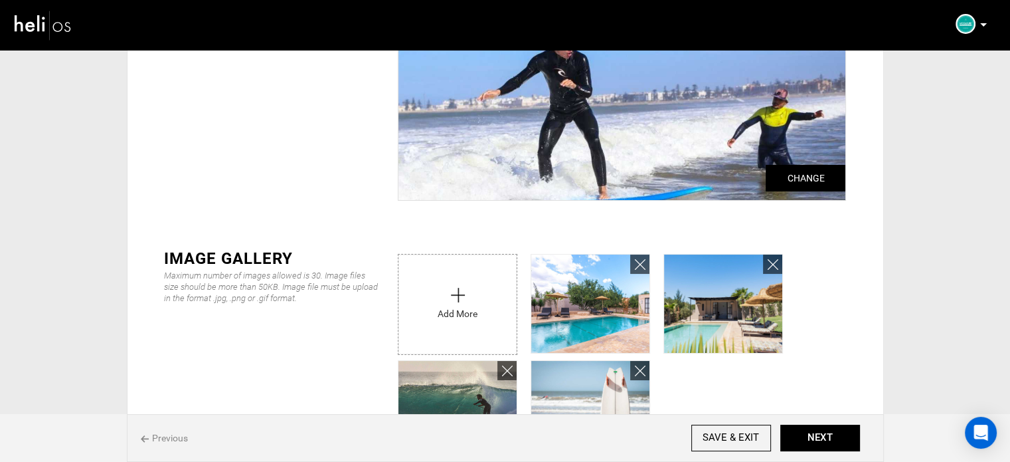
click at [437, 300] on input "file" at bounding box center [457, 300] width 118 height 93
type input "C:\fakepath\surf-yoga-essaouira-morocco-4-e1683722689364.jpg"
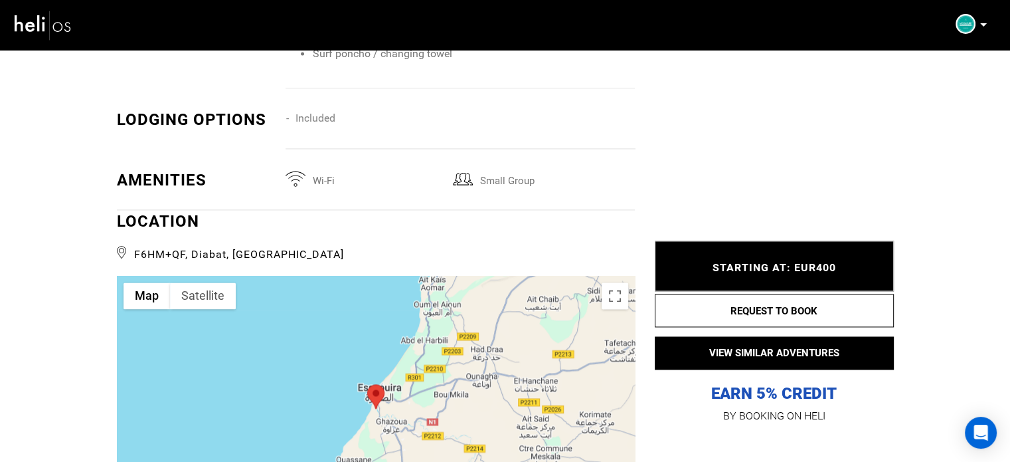
scroll to position [1992, 0]
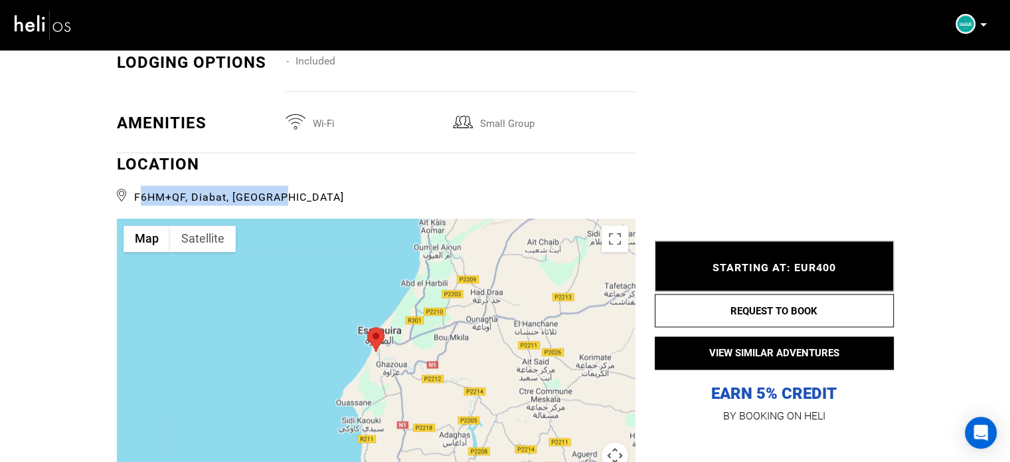
drag, startPoint x: 287, startPoint y: 179, endPoint x: 138, endPoint y: 177, distance: 148.8
click at [138, 185] on span "F6HM+QF, Diabat, [GEOGRAPHIC_DATA]" at bounding box center [376, 195] width 518 height 20
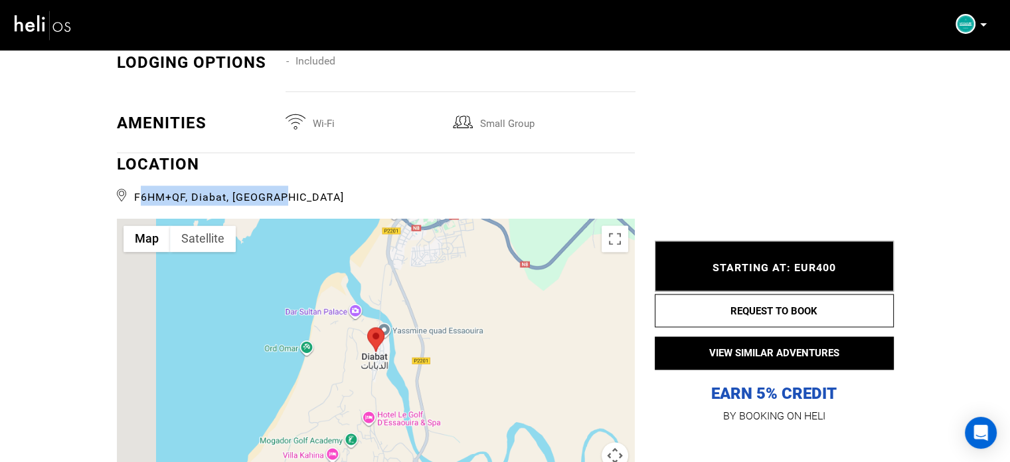
copy span "F6HM+QF, Diabat, [GEOGRAPHIC_DATA]"
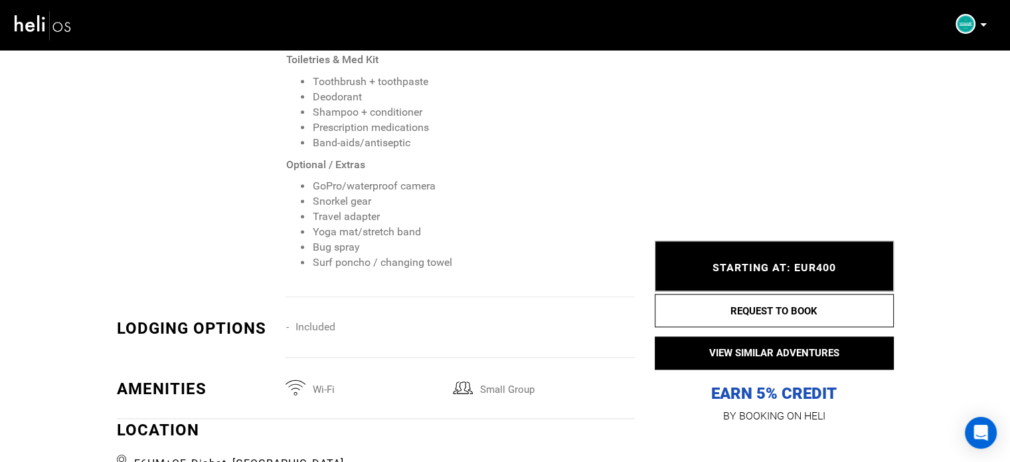
click at [335, 418] on div "LOCATION F6HM+QF, Diabat, [GEOGRAPHIC_DATA]" at bounding box center [376, 444] width 518 height 52
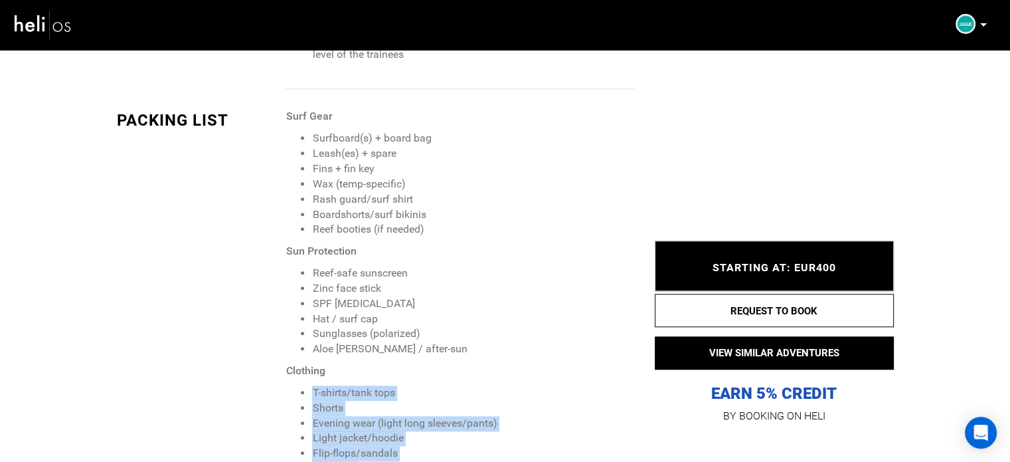
scroll to position [1129, 0]
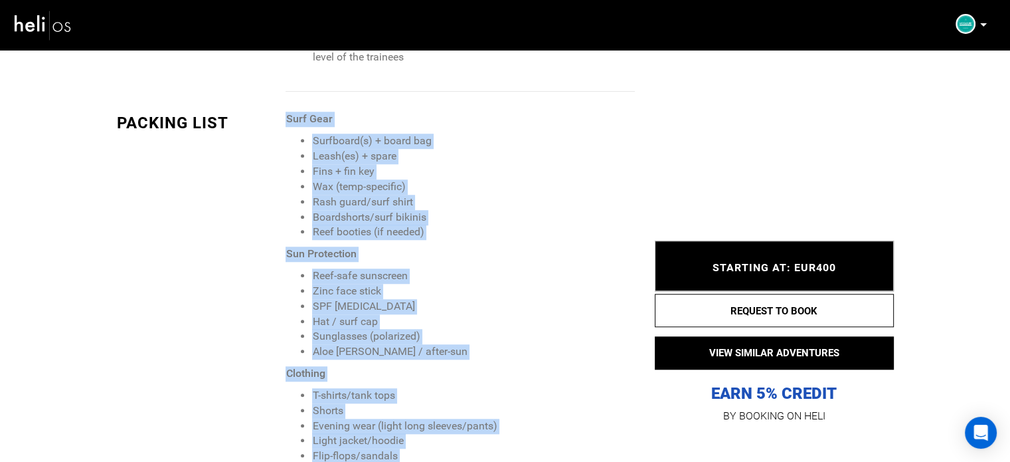
drag, startPoint x: 500, startPoint y: 373, endPoint x: 288, endPoint y: 102, distance: 344.0
copy span "Surf Gear Surfboard(s) + board bag Leash(es) + spare Fins + fin key Wax (temp-s…"
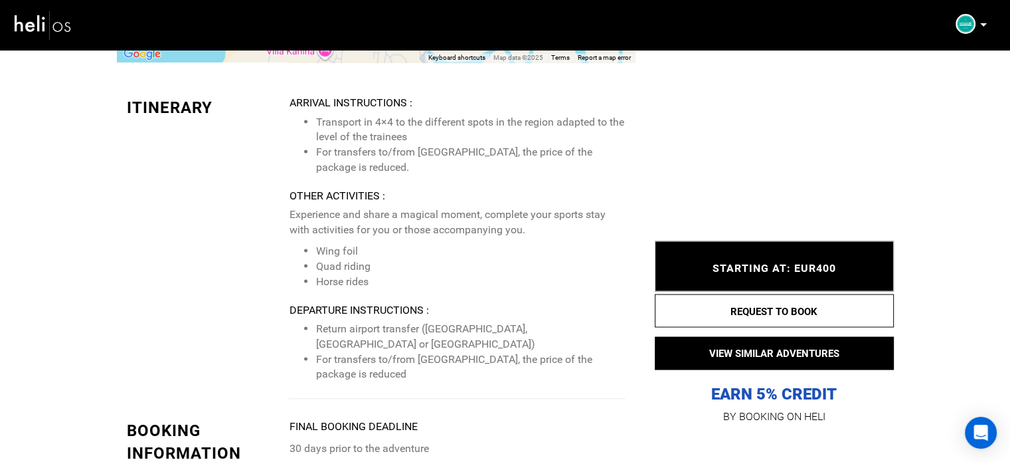
scroll to position [2391, 0]
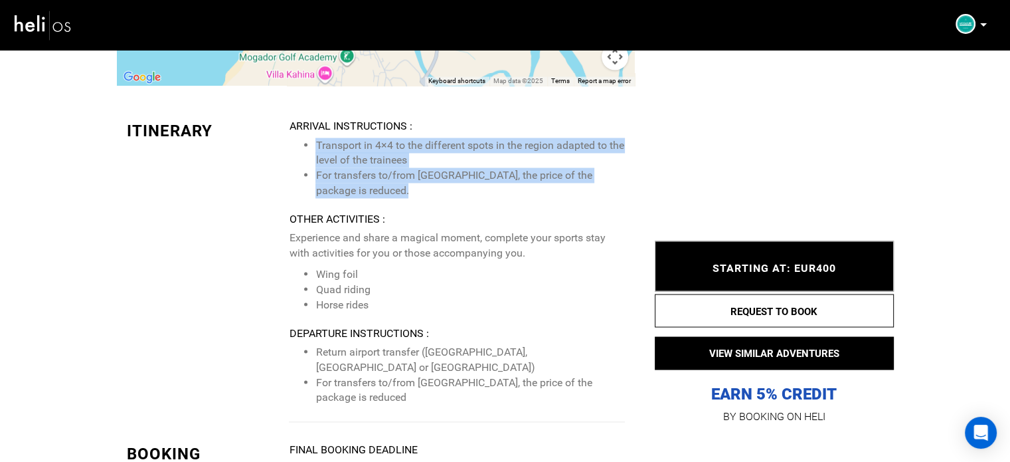
drag, startPoint x: 314, startPoint y: 126, endPoint x: 383, endPoint y: 172, distance: 82.3
click at [383, 172] on ul "Transport in 4×4 to the different spots in the region adapted to the level of t…" at bounding box center [456, 167] width 335 height 60
copy ul "Transport in 4×4 to the different spots in the region adapted to the level of t…"
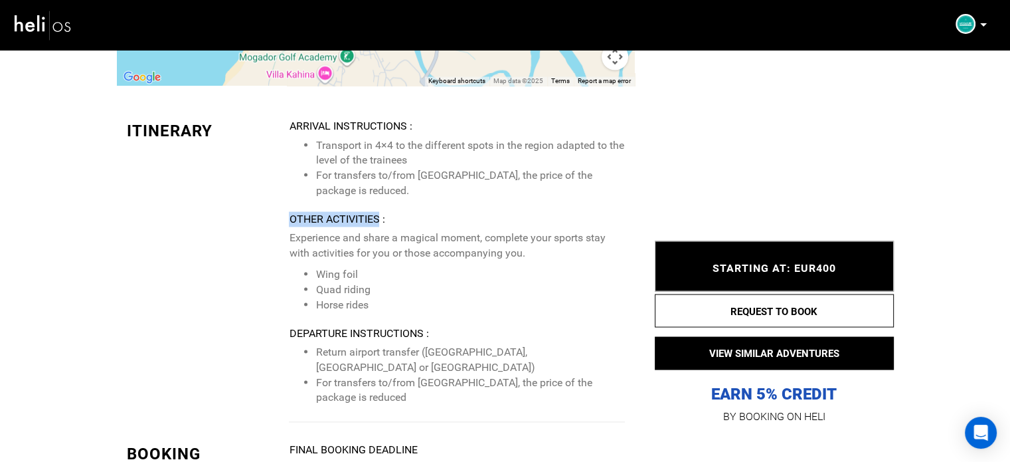
drag, startPoint x: 288, startPoint y: 202, endPoint x: 378, endPoint y: 203, distance: 89.7
click at [378, 203] on div "Itinerary Arrival Instructions : Transport in 4×4 to the different spots in the…" at bounding box center [376, 271] width 518 height 304
copy div "Other Activities"
click at [306, 249] on p "Experience and share a magical moment, complete your sports stay with activitie…" at bounding box center [456, 271] width 335 height 82
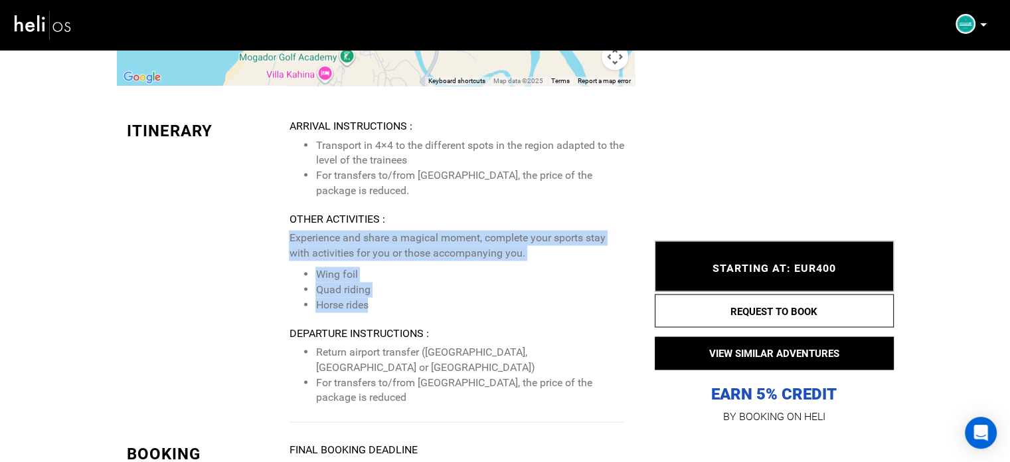
drag, startPoint x: 286, startPoint y: 219, endPoint x: 375, endPoint y: 284, distance: 109.9
click at [375, 284] on div "Itinerary Arrival Instructions : Transport in 4×4 to the different spots in the…" at bounding box center [376, 271] width 518 height 304
copy p "Experience and share a magical moment, complete your sports stay with activitie…"
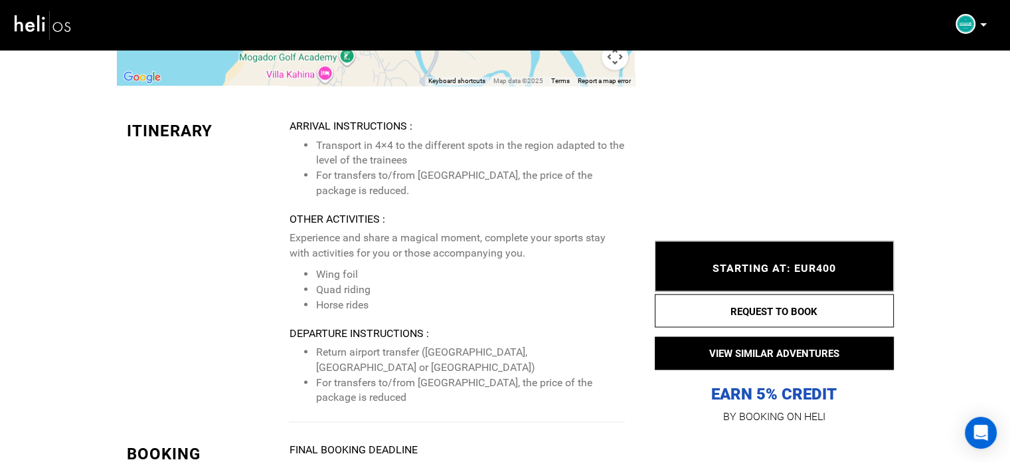
click at [324, 375] on li "For transfers to/from [GEOGRAPHIC_DATA], the price of the package is reduced" at bounding box center [469, 390] width 309 height 31
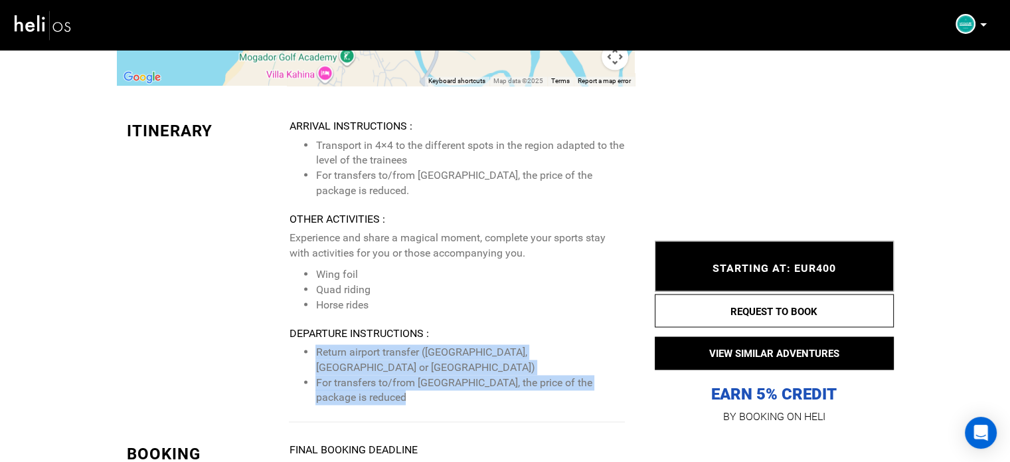
drag, startPoint x: 315, startPoint y: 337, endPoint x: 391, endPoint y: 381, distance: 87.2
click at [391, 381] on div "Arrival Instructions : Transport in 4×4 to the different spots in the region ad…" at bounding box center [461, 271] width 345 height 304
copy ul "Return airport transfer ([GEOGRAPHIC_DATA], [GEOGRAPHIC_DATA] or [GEOGRAPHIC_DA…"
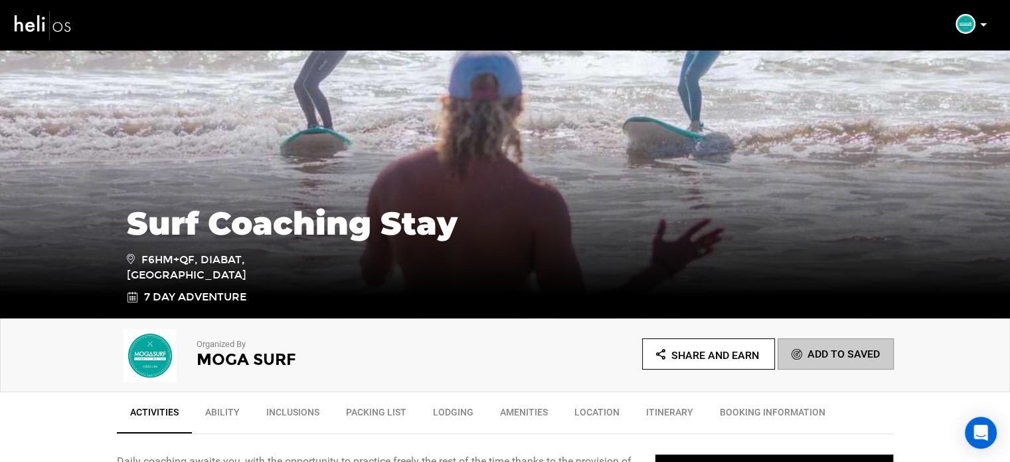
scroll to position [0, 0]
